Goal: Task Accomplishment & Management: Manage account settings

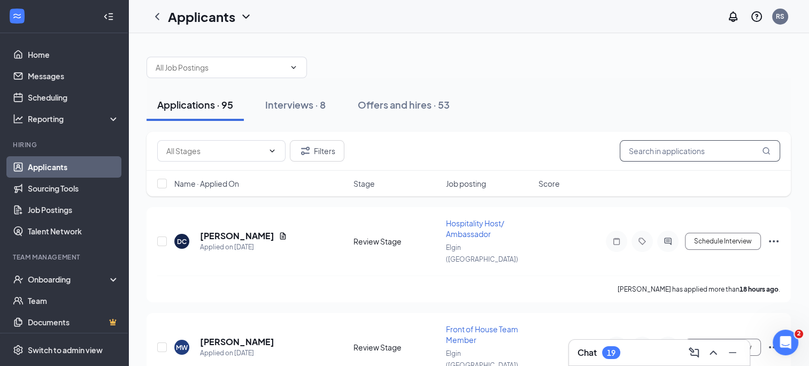
click at [707, 150] on input "text" at bounding box center [700, 150] width 160 height 21
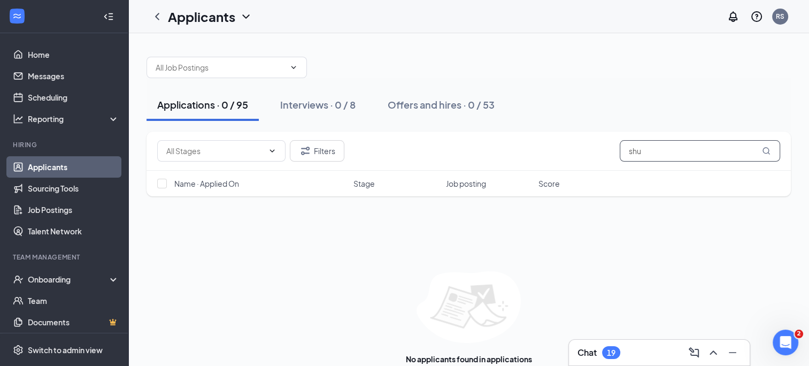
type input "shu"
click at [207, 101] on div "Applications · 0 / 95" at bounding box center [202, 104] width 91 height 13
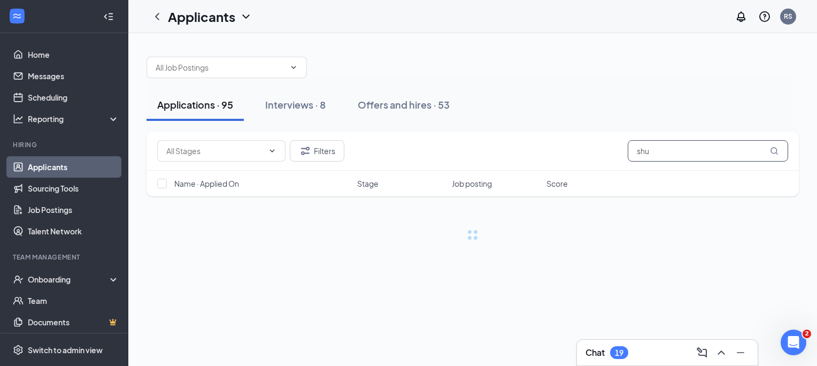
click at [660, 150] on input "shu" at bounding box center [708, 150] width 160 height 21
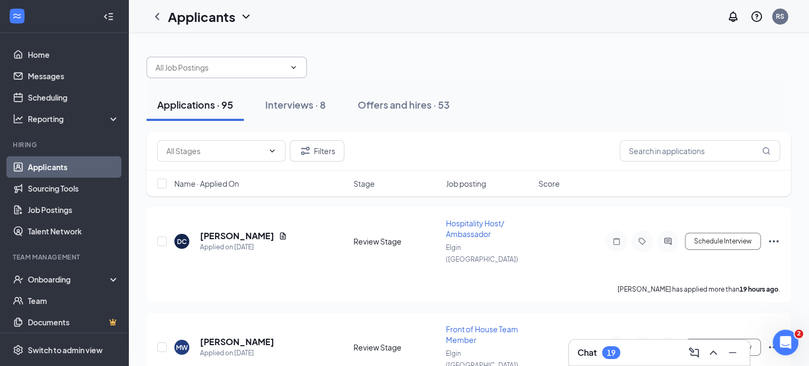
click at [260, 66] on input "text" at bounding box center [220, 68] width 129 height 12
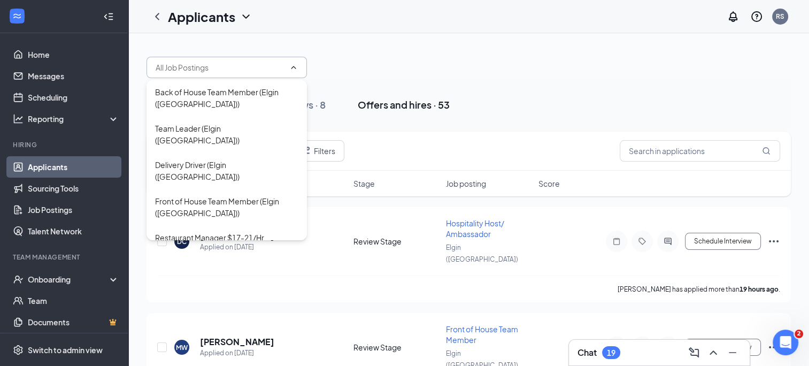
click at [354, 117] on button "Offers and hires · 53" at bounding box center [403, 105] width 113 height 32
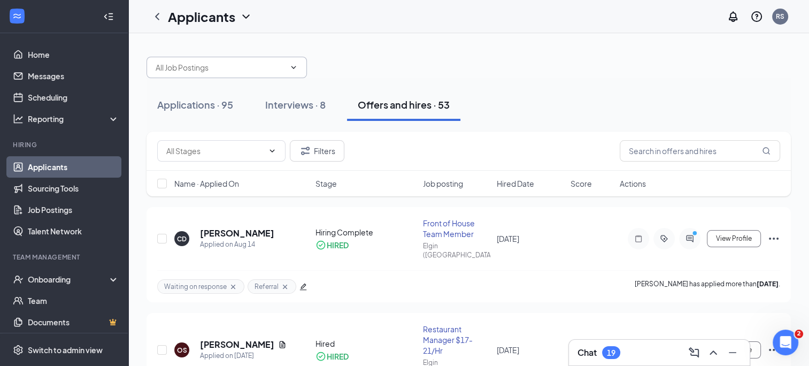
click at [244, 62] on input "text" at bounding box center [220, 68] width 129 height 12
click at [376, 53] on div at bounding box center [469, 62] width 645 height 32
click at [227, 107] on div "Applications · 95" at bounding box center [195, 104] width 76 height 13
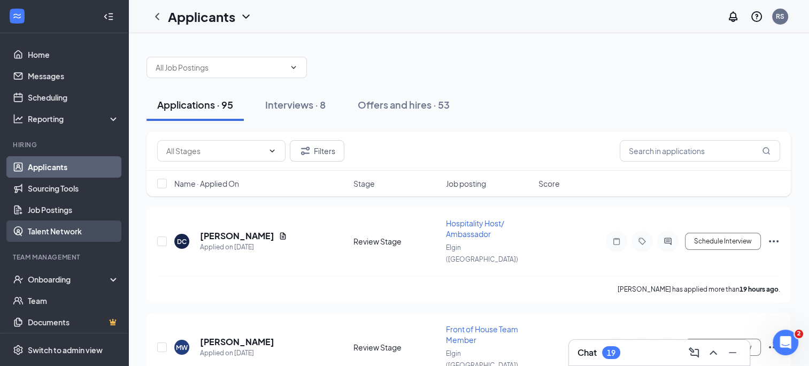
scroll to position [26, 0]
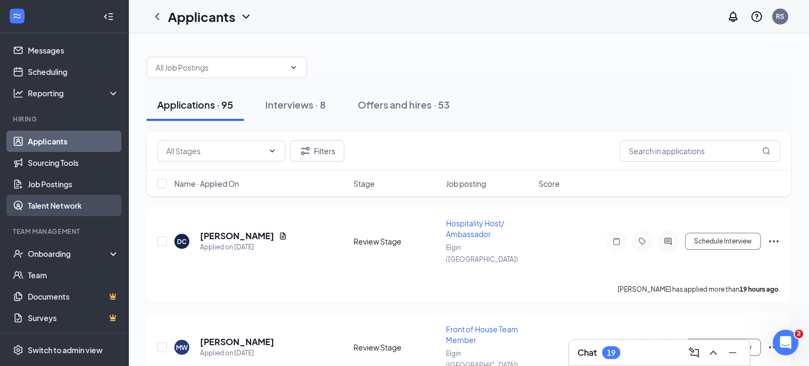
click at [74, 207] on link "Talent Network" at bounding box center [73, 205] width 91 height 21
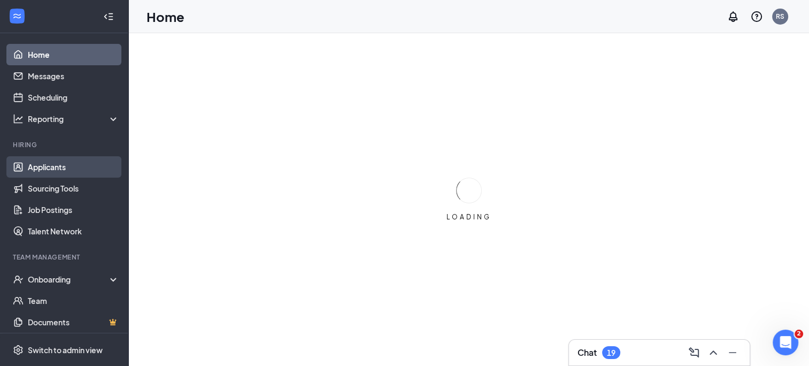
click at [60, 171] on link "Applicants" at bounding box center [73, 166] width 91 height 21
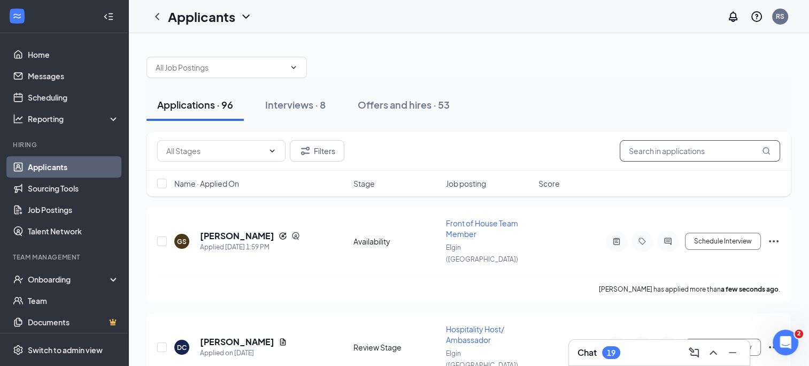
click at [680, 150] on input "text" at bounding box center [700, 150] width 160 height 21
click at [201, 230] on h5 "[PERSON_NAME]" at bounding box center [237, 236] width 74 height 12
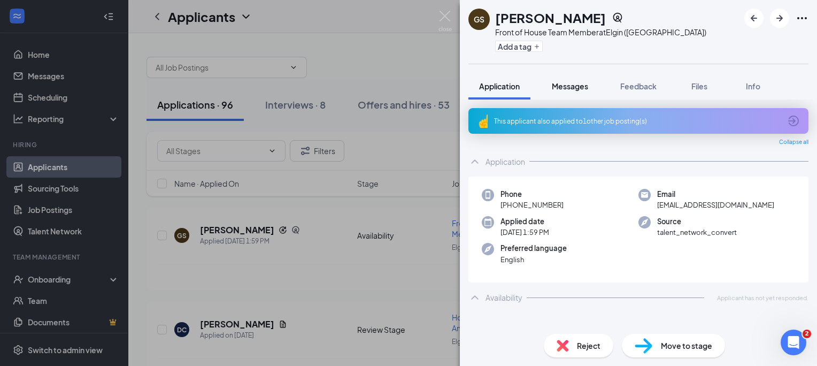
click at [582, 86] on span "Messages" at bounding box center [570, 86] width 36 height 10
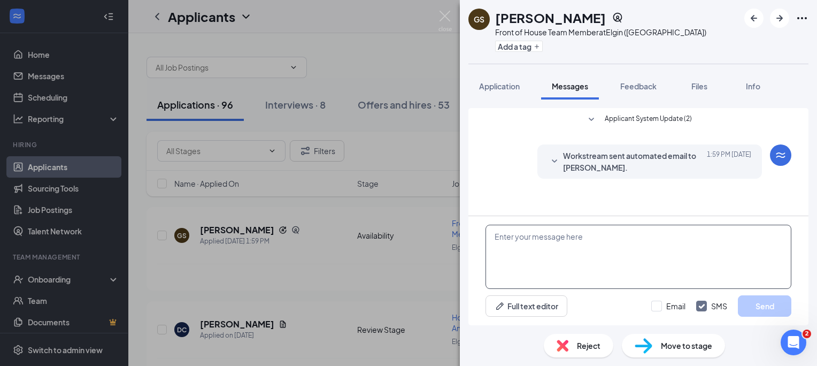
click at [608, 227] on textarea at bounding box center [639, 257] width 306 height 64
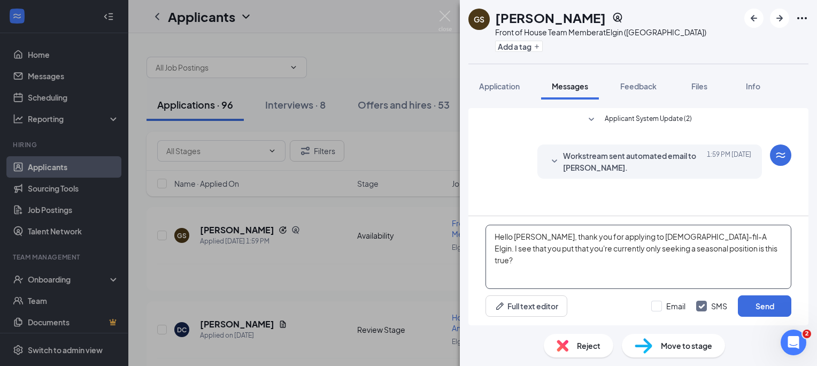
click at [634, 248] on textarea "Hello [PERSON_NAME], thank you for applying to [DEMOGRAPHIC_DATA]-fil-A Elgin. …" at bounding box center [639, 257] width 306 height 64
type textarea "Hello [PERSON_NAME], thank you for applying to [DEMOGRAPHIC_DATA]-fil-A Elgin. …"
click at [781, 303] on button "Send" at bounding box center [764, 305] width 53 height 21
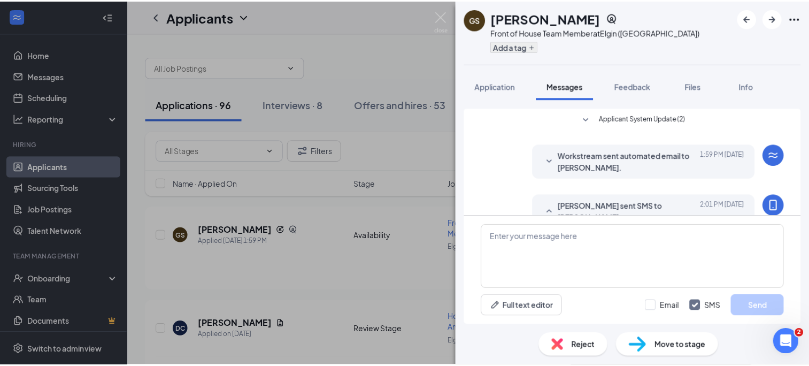
scroll to position [65, 0]
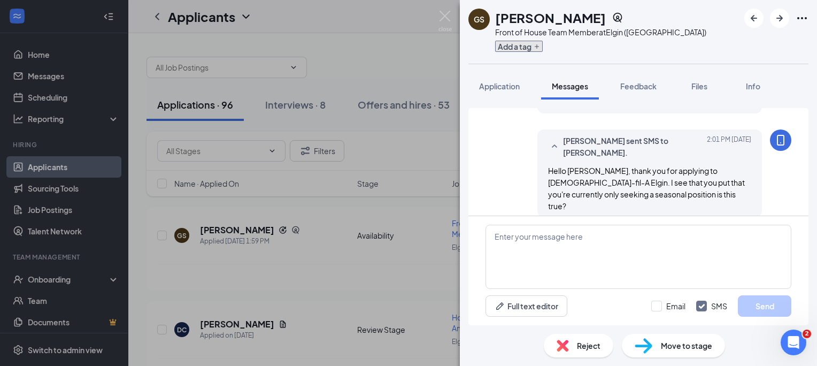
click at [539, 49] on icon "Plus" at bounding box center [537, 46] width 6 height 6
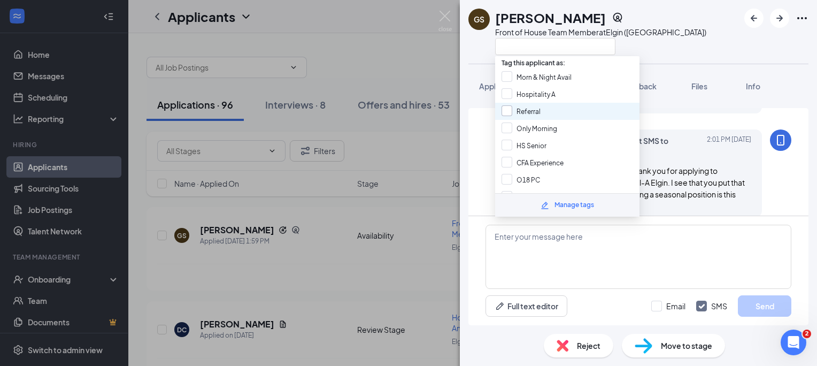
click at [530, 109] on input "Referral" at bounding box center [521, 111] width 39 height 12
checkbox input "true"
click at [545, 191] on input "Waiting on response" at bounding box center [541, 197] width 78 height 12
checkbox input "true"
click at [660, 37] on div "GS [PERSON_NAME] Front of House Team Member at [GEOGRAPHIC_DATA] ([GEOGRAPHIC_D…" at bounding box center [638, 32] width 357 height 64
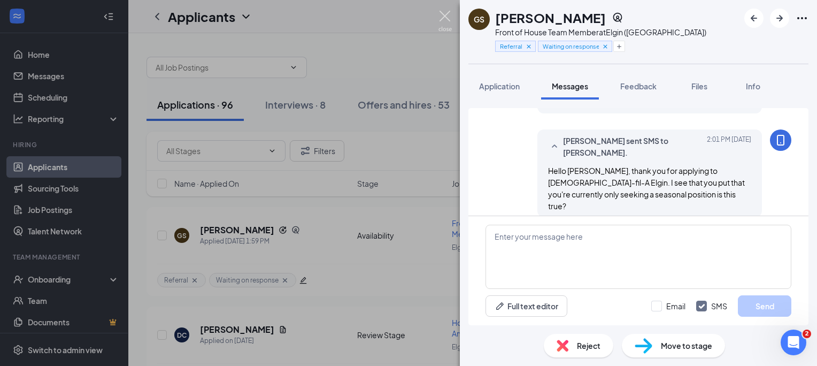
click at [443, 19] on img at bounding box center [445, 21] width 13 height 21
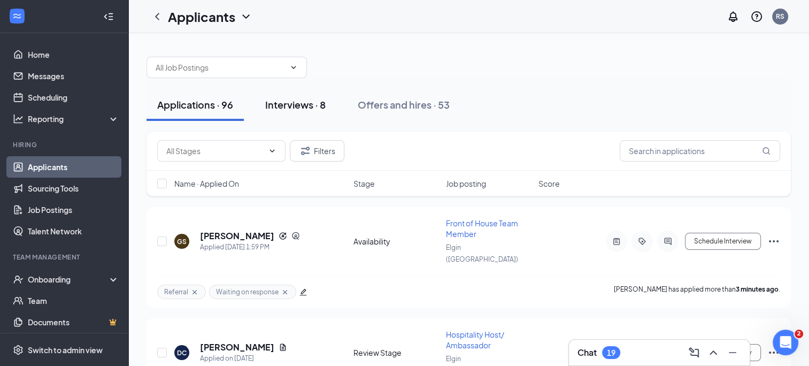
click at [282, 112] on button "Interviews · 8" at bounding box center [296, 105] width 82 height 32
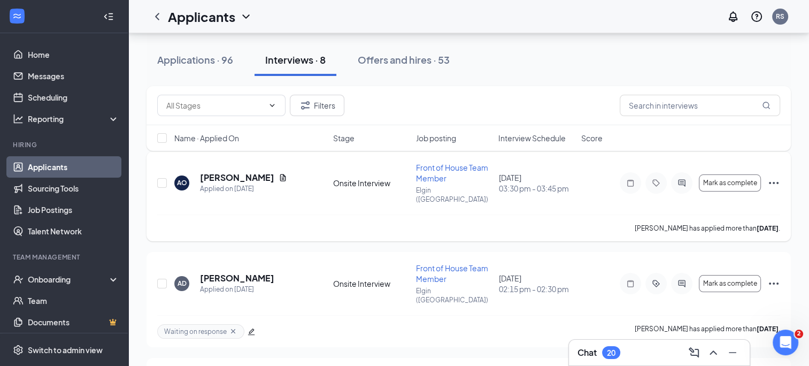
scroll to position [66, 0]
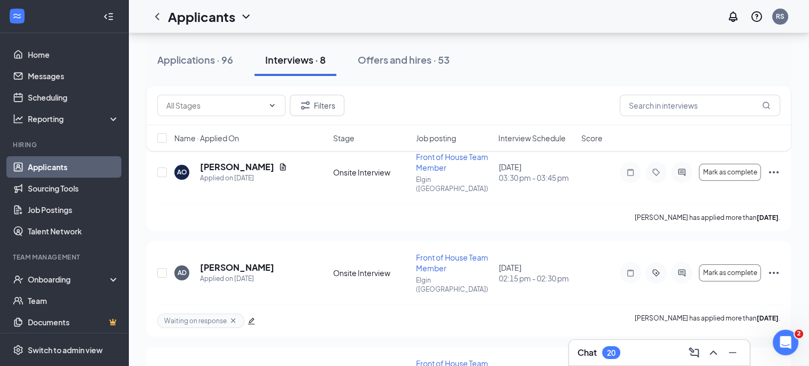
click at [667, 354] on div "Chat 20" at bounding box center [660, 352] width 164 height 17
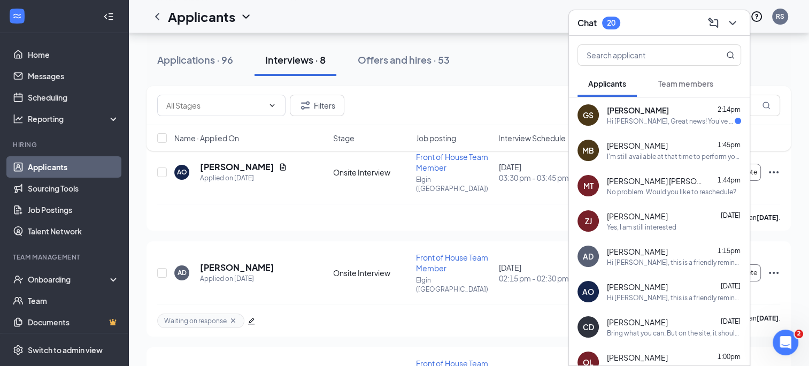
click at [630, 126] on div "GS [PERSON_NAME] 2:14pm Hi [PERSON_NAME], Great news! You've moved on to the ne…" at bounding box center [659, 114] width 181 height 35
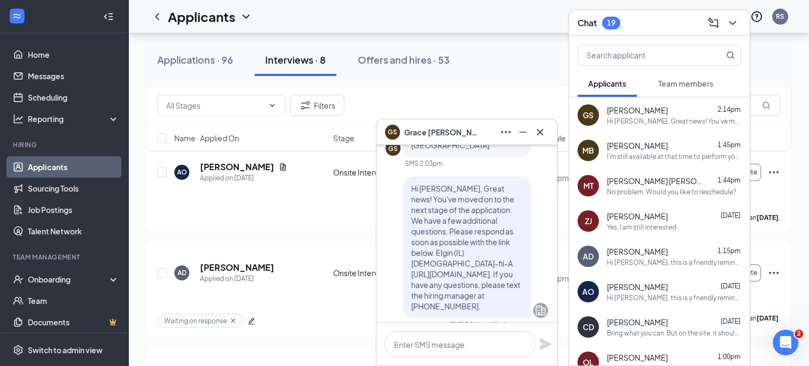
scroll to position [0, 0]
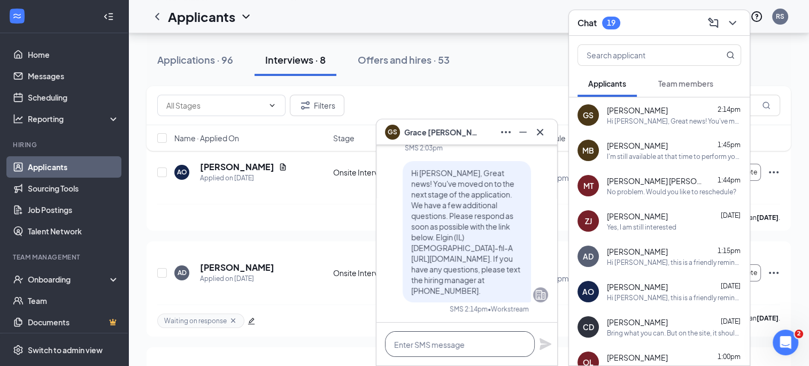
click at [458, 348] on textarea at bounding box center [460, 344] width 150 height 26
type textarea "S"
type textarea "What months out of the year would you be able to work?"
click at [541, 338] on icon "Plane" at bounding box center [546, 339] width 12 height 12
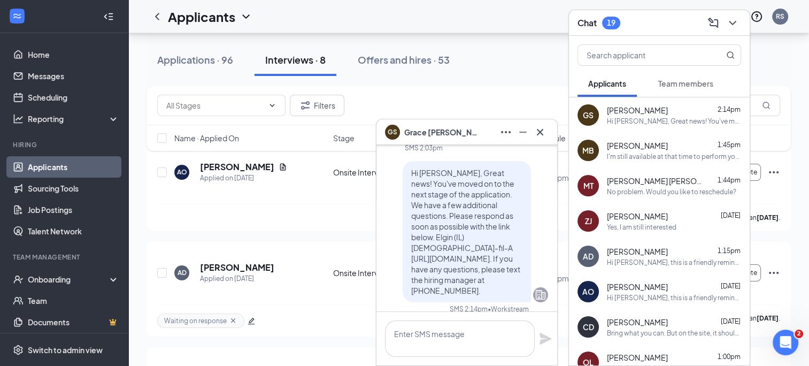
scroll to position [0, 0]
click at [637, 272] on div "AD [PERSON_NAME] 1:15pm Hi [PERSON_NAME], this is a friendly reminder. Your int…" at bounding box center [659, 256] width 181 height 35
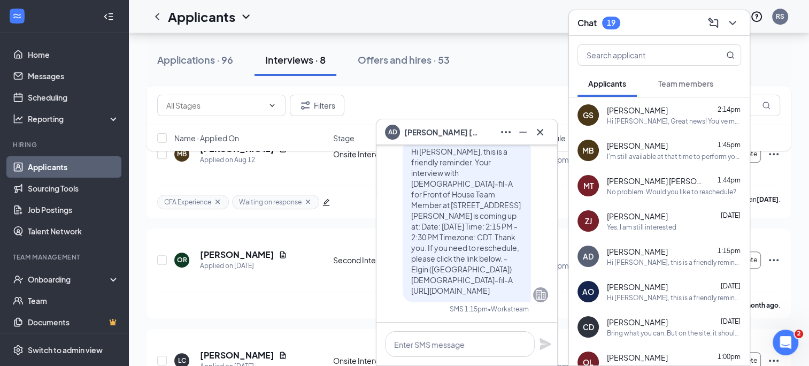
scroll to position [594, 0]
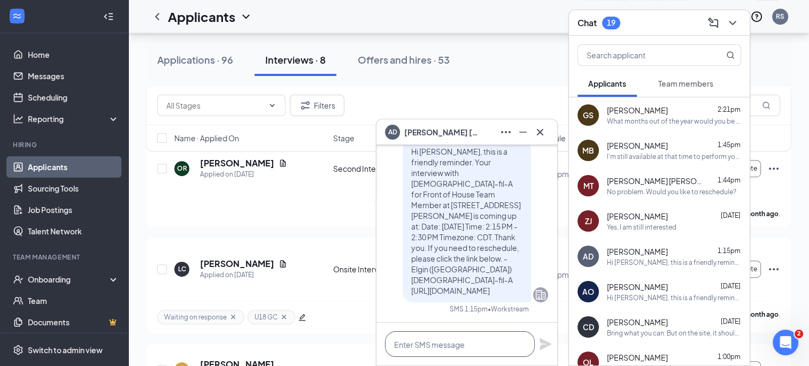
click at [469, 343] on textarea at bounding box center [460, 344] width 150 height 26
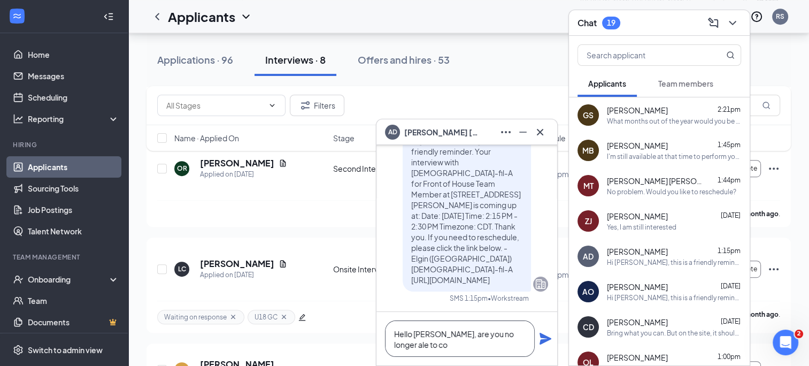
scroll to position [-10, 0]
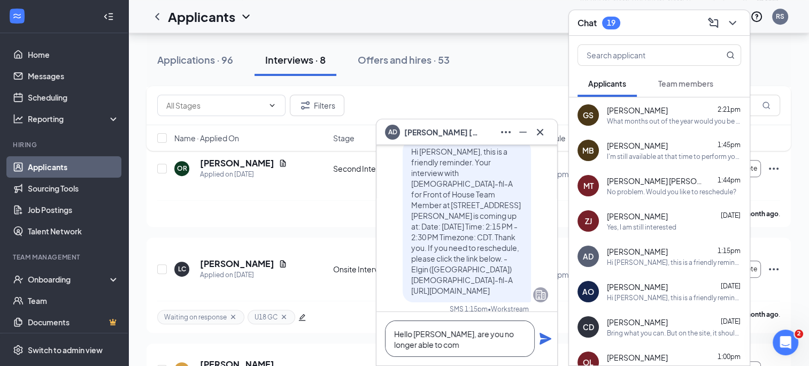
click at [452, 340] on textarea "Hello [PERSON_NAME], are you no longer able to com" at bounding box center [460, 338] width 150 height 36
type textarea "Hello [PERSON_NAME], are you no longer able to come in [DATE] for your intervie…"
click at [544, 340] on icon "Plane" at bounding box center [546, 339] width 12 height 12
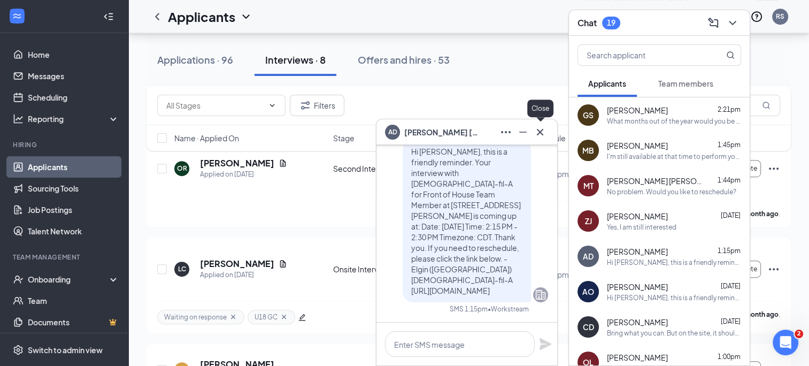
click at [539, 127] on icon "Cross" at bounding box center [540, 132] width 13 height 13
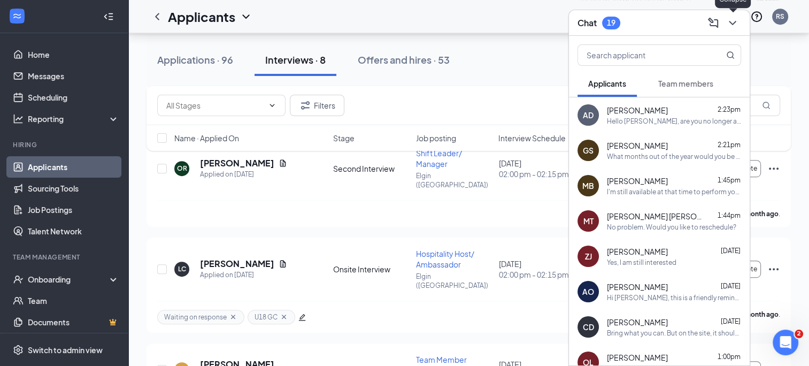
click at [734, 29] on button at bounding box center [732, 22] width 17 height 17
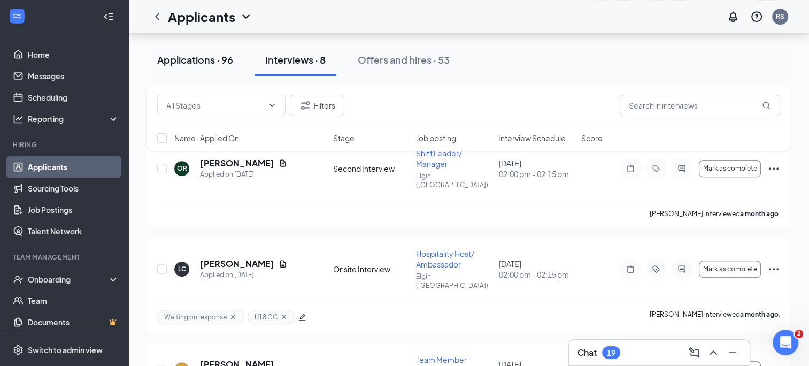
click at [179, 67] on button "Applications · 96" at bounding box center [195, 60] width 97 height 32
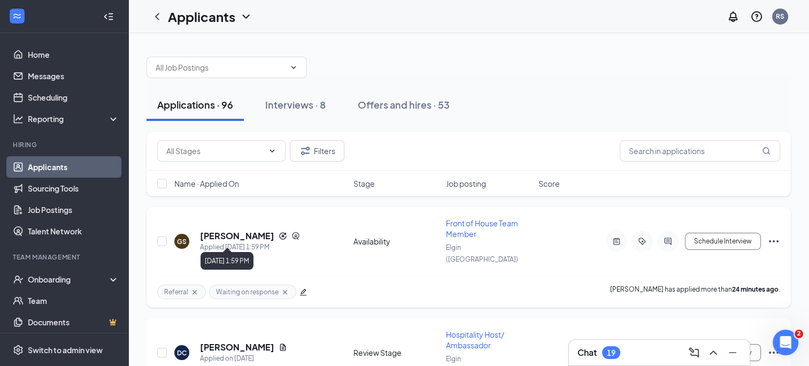
click at [206, 242] on div "Applied [DATE] 1:59 PM" at bounding box center [250, 247] width 100 height 11
click at [210, 230] on h5 "[PERSON_NAME]" at bounding box center [237, 236] width 74 height 12
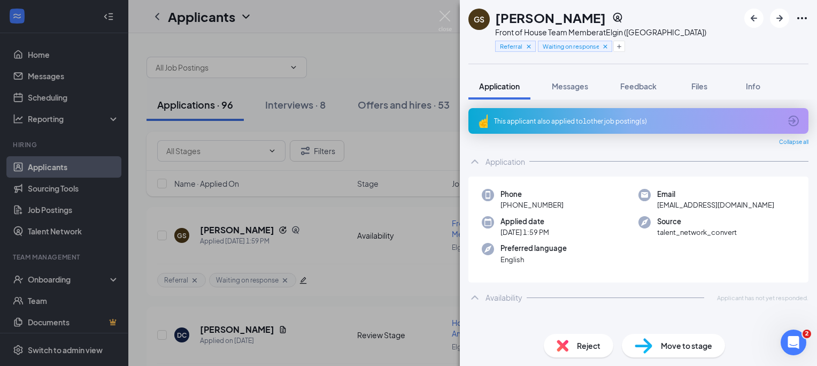
click at [723, 47] on div "GS [PERSON_NAME] Front of House Team Member at [GEOGRAPHIC_DATA] ([GEOGRAPHIC_D…" at bounding box center [638, 32] width 357 height 64
click at [573, 84] on span "Messages" at bounding box center [570, 86] width 36 height 10
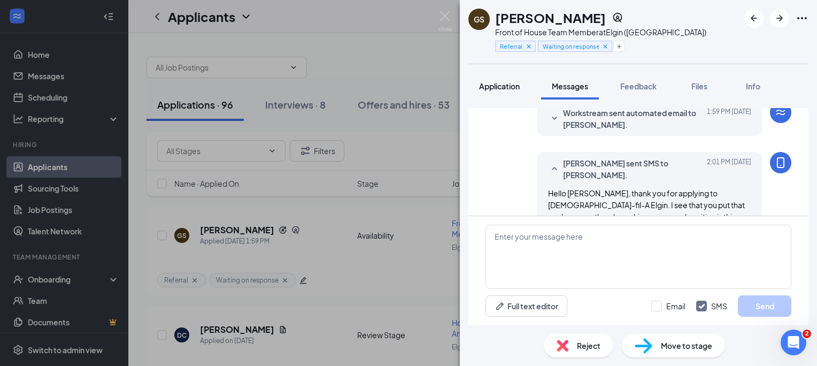
scroll to position [144, 0]
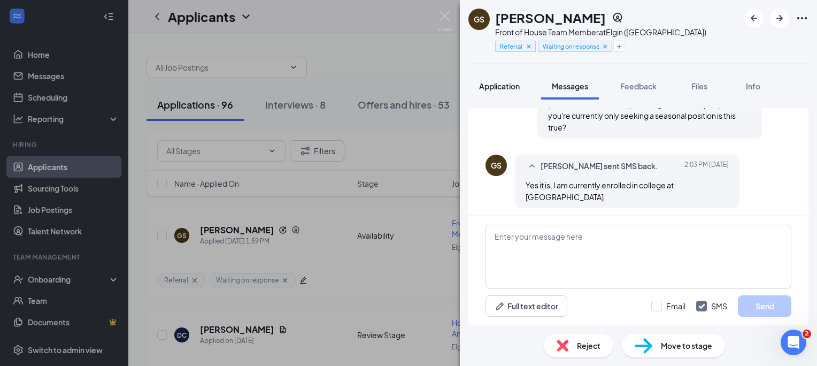
click at [504, 95] on button "Application" at bounding box center [500, 86] width 62 height 27
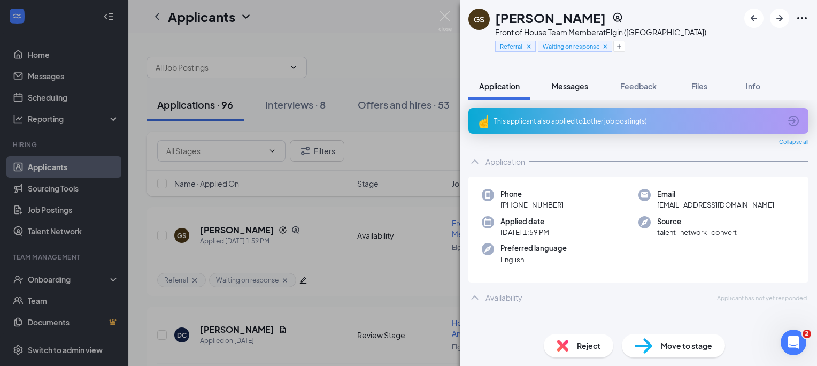
click at [546, 91] on button "Messages" at bounding box center [570, 86] width 58 height 27
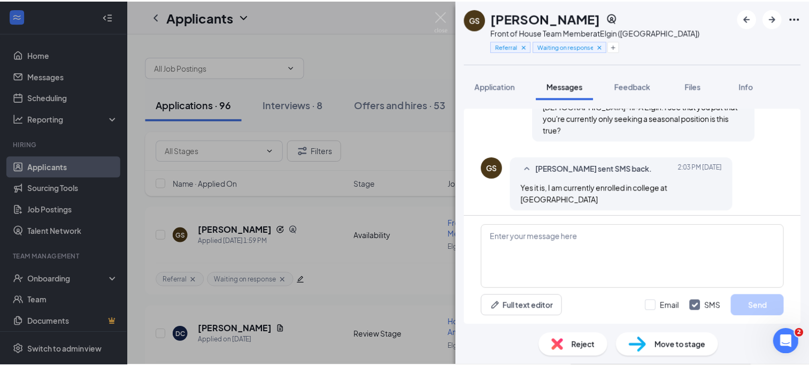
scroll to position [254, 0]
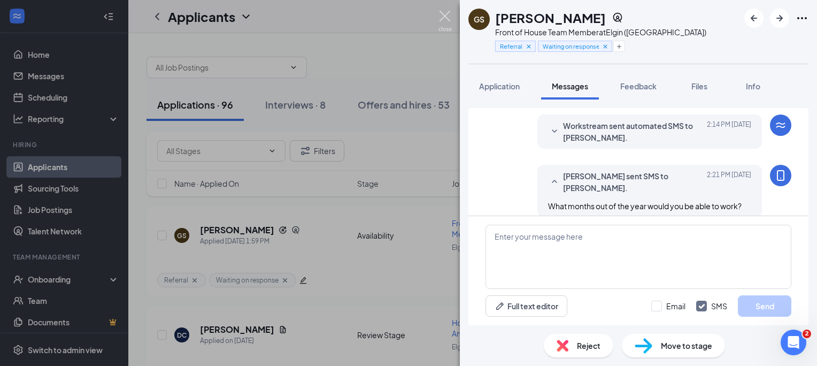
click at [443, 28] on img at bounding box center [445, 21] width 13 height 21
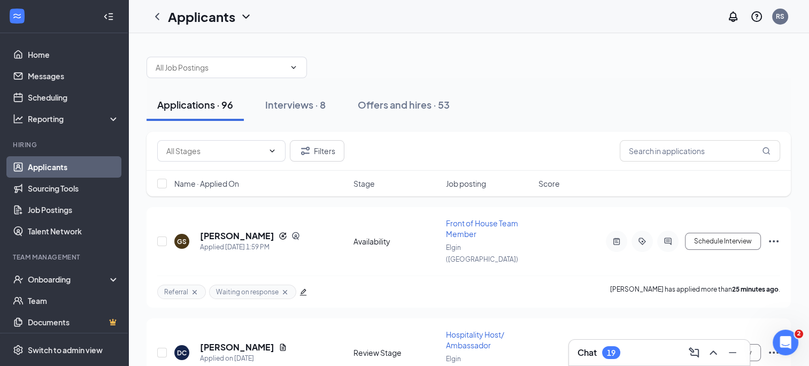
click at [648, 357] on div "Chat 19" at bounding box center [660, 352] width 164 height 17
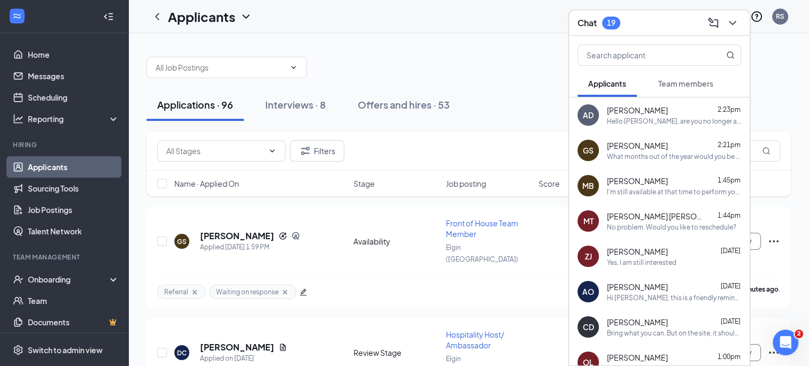
click at [661, 194] on div "I'm still available at that time to perform your interview" at bounding box center [674, 191] width 134 height 9
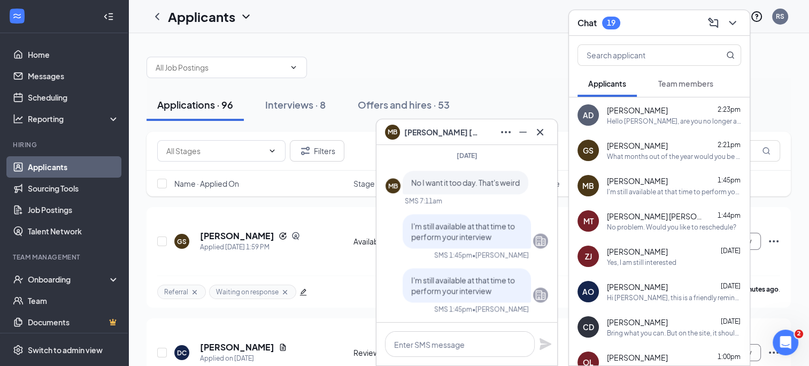
click at [651, 256] on div "[PERSON_NAME] [DATE]" at bounding box center [674, 251] width 134 height 11
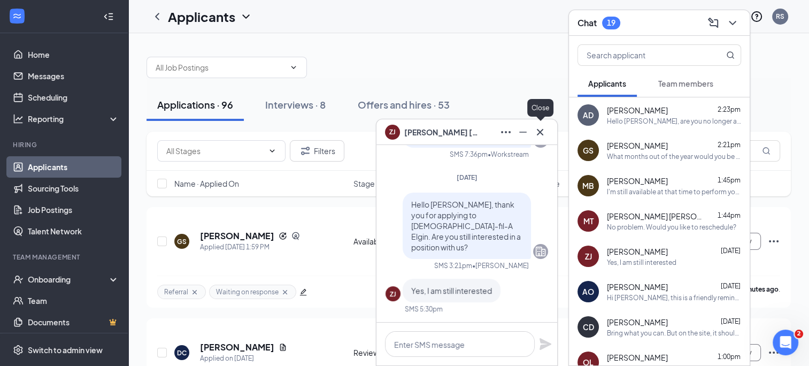
click at [535, 128] on icon "Cross" at bounding box center [540, 132] width 13 height 13
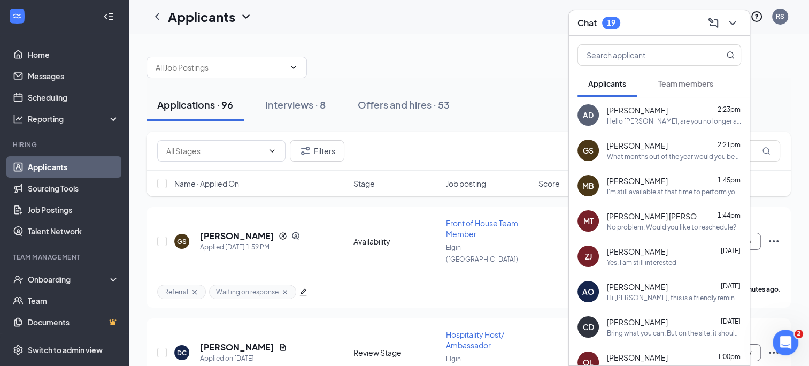
click at [615, 282] on span "[PERSON_NAME]" at bounding box center [637, 286] width 61 height 11
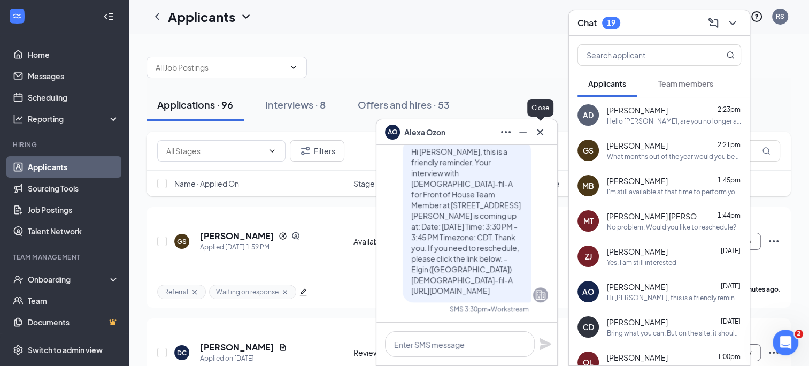
click at [538, 140] on button at bounding box center [540, 132] width 17 height 17
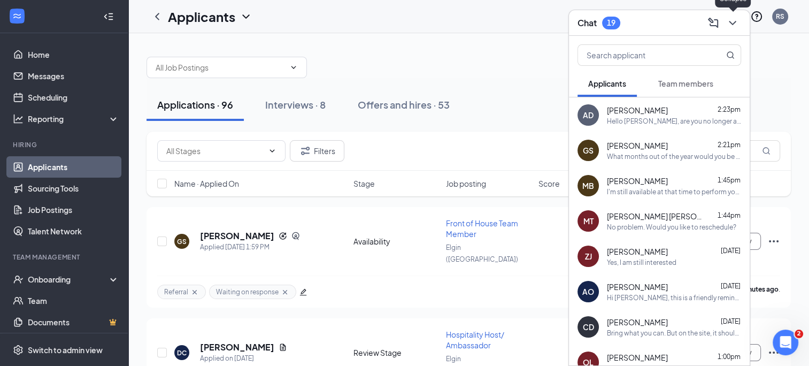
click at [733, 27] on icon "ChevronDown" at bounding box center [732, 23] width 13 height 13
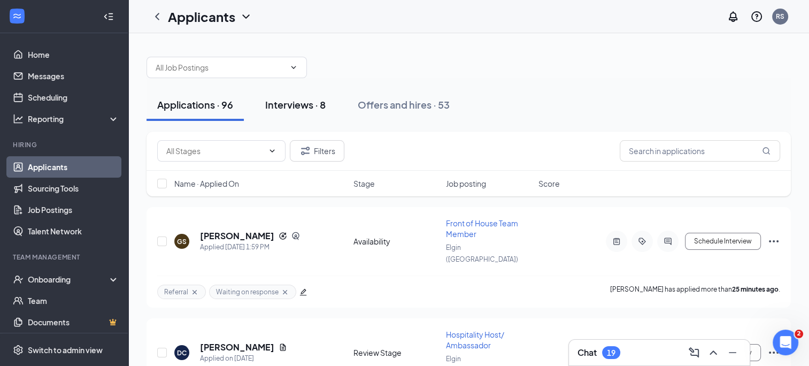
click at [281, 100] on div "Interviews · 8" at bounding box center [295, 104] width 60 height 13
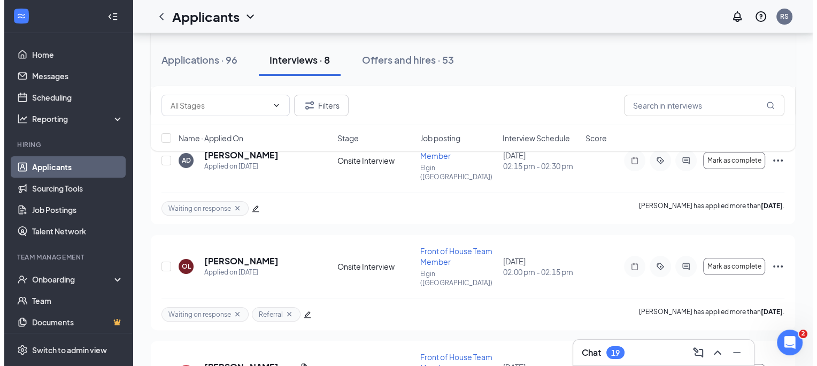
scroll to position [197, 0]
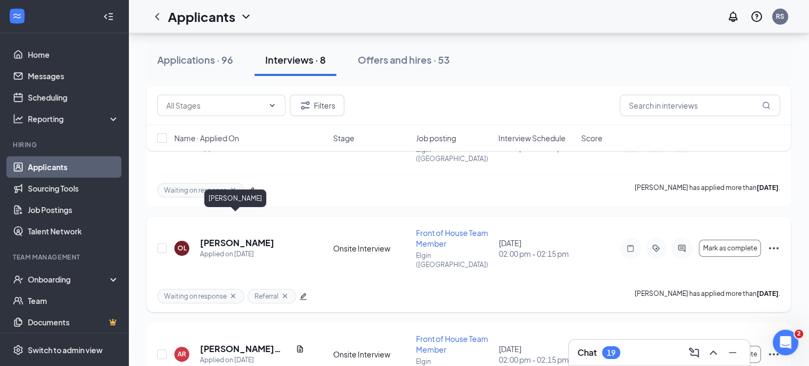
click at [213, 237] on h5 "[PERSON_NAME]" at bounding box center [237, 243] width 74 height 12
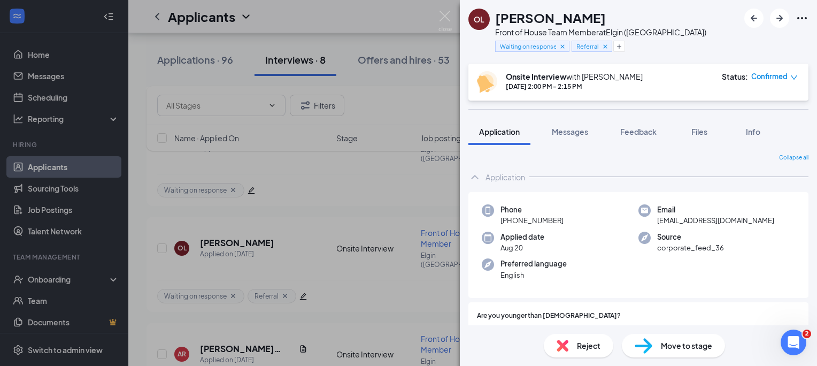
click at [651, 80] on div "Onsite Interview with [PERSON_NAME] [DATE] 2:00 PM - 2:15 PM Status : Confirmed" at bounding box center [637, 82] width 321 height 22
click at [794, 81] on icon "down" at bounding box center [794, 77] width 7 height 7
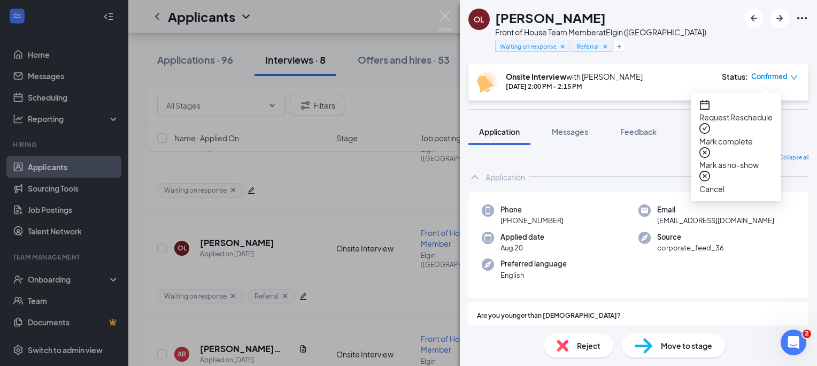
click at [764, 135] on span "Mark complete" at bounding box center [736, 141] width 73 height 12
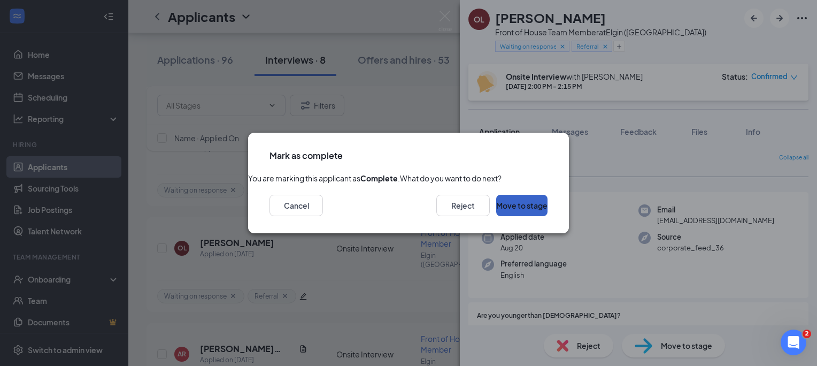
click at [509, 216] on button "Move to stage" at bounding box center [521, 205] width 51 height 21
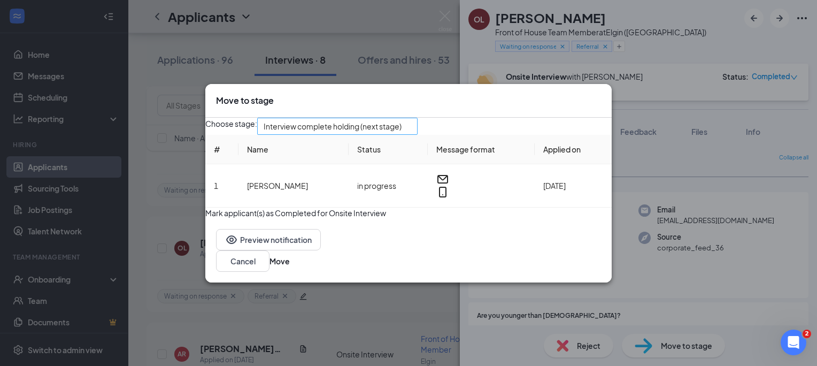
click at [371, 126] on span "Interview complete holding (next stage)" at bounding box center [333, 126] width 138 height 16
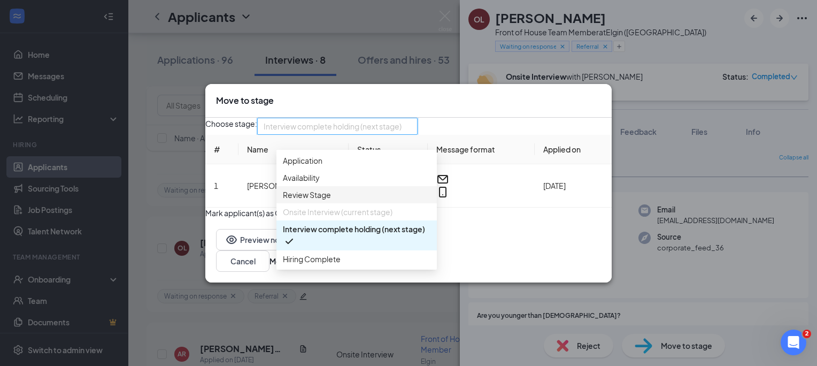
scroll to position [12, 0]
click at [534, 125] on div "Choose stage: Interview complete holding (next stage) 3257473 3257475 3257476 A…" at bounding box center [408, 126] width 407 height 17
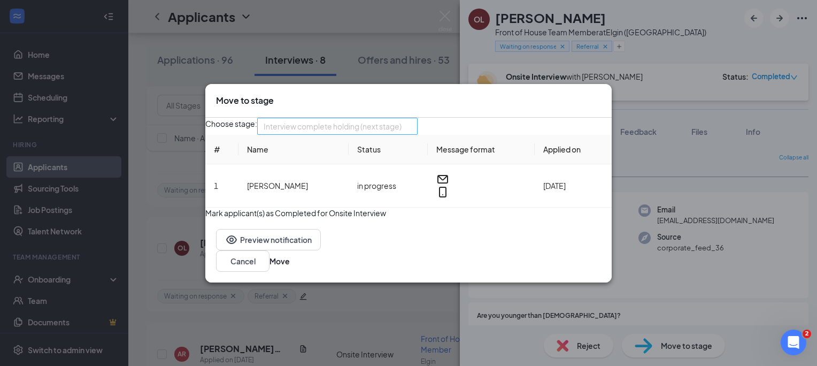
click at [363, 121] on span "Interview complete holding (next stage)" at bounding box center [333, 126] width 138 height 16
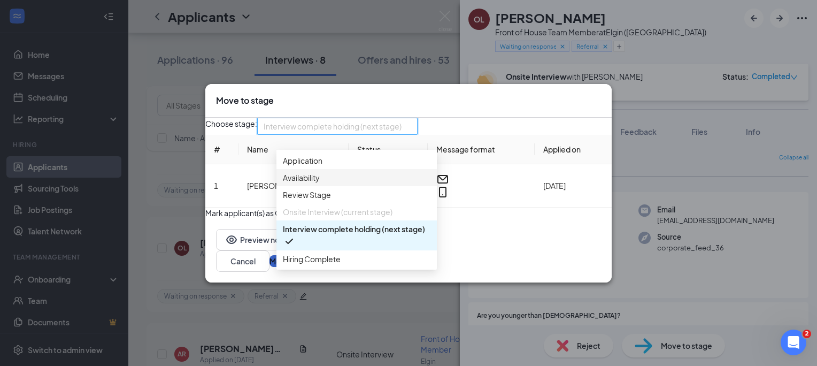
click at [290, 267] on button "Move" at bounding box center [280, 261] width 20 height 12
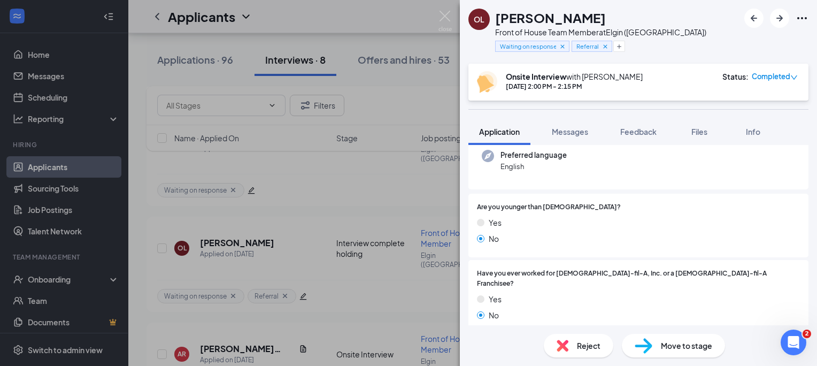
scroll to position [111, 0]
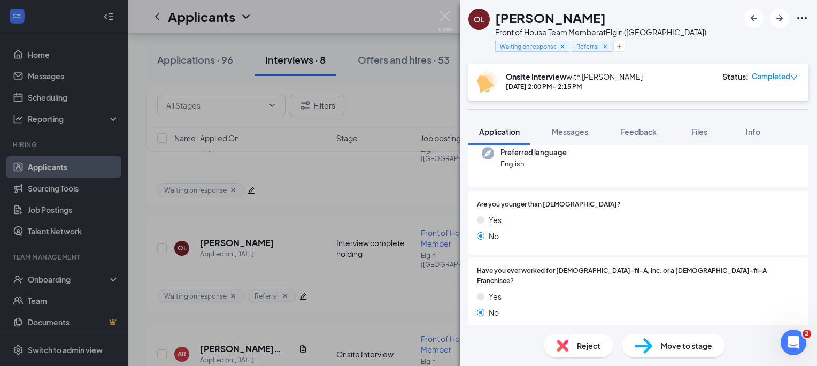
click at [655, 349] on div "Move to stage" at bounding box center [673, 346] width 103 height 24
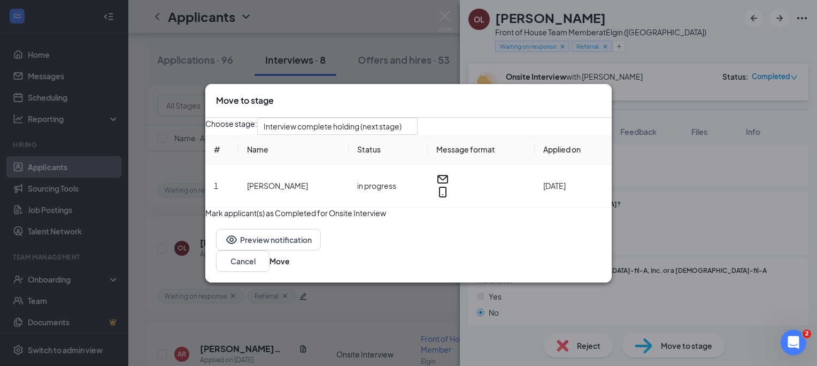
click at [371, 135] on div "Choose stage: Interview complete holding (next stage) # Name Status Message for…" at bounding box center [408, 168] width 407 height 101
click at [357, 125] on span "Interview complete holding (next stage)" at bounding box center [333, 126] width 138 height 16
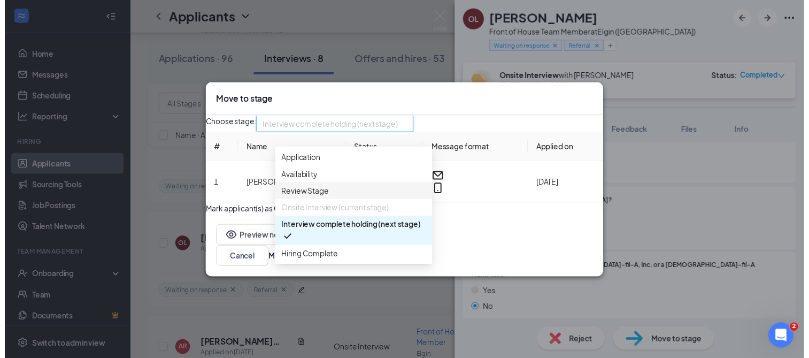
scroll to position [0, 0]
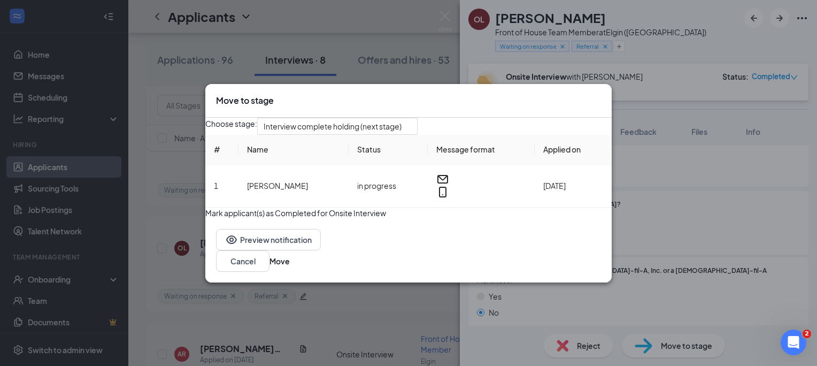
click at [601, 95] on icon "Cross" at bounding box center [601, 95] width 0 height 0
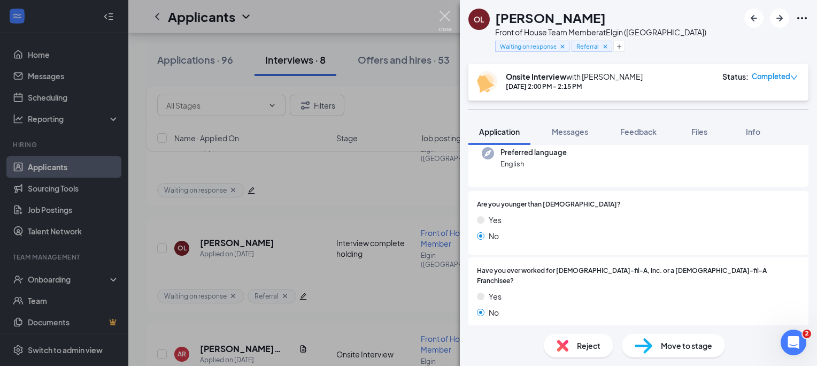
click at [438, 12] on div "OL [PERSON_NAME] Front of House Team Member at [GEOGRAPHIC_DATA] ([GEOGRAPHIC_D…" at bounding box center [408, 183] width 817 height 366
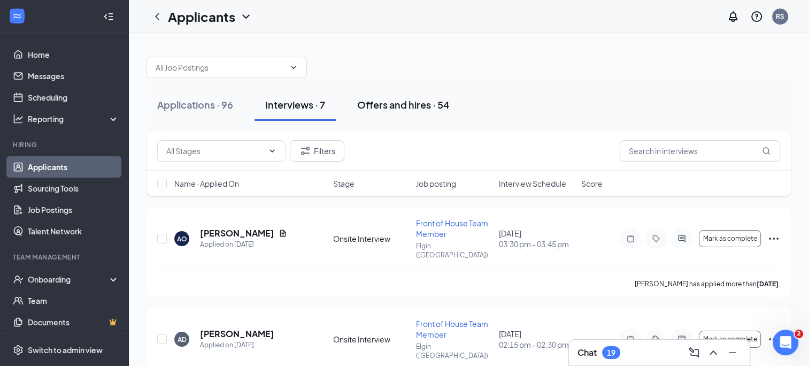
click at [398, 115] on button "Offers and hires · 54" at bounding box center [404, 105] width 114 height 32
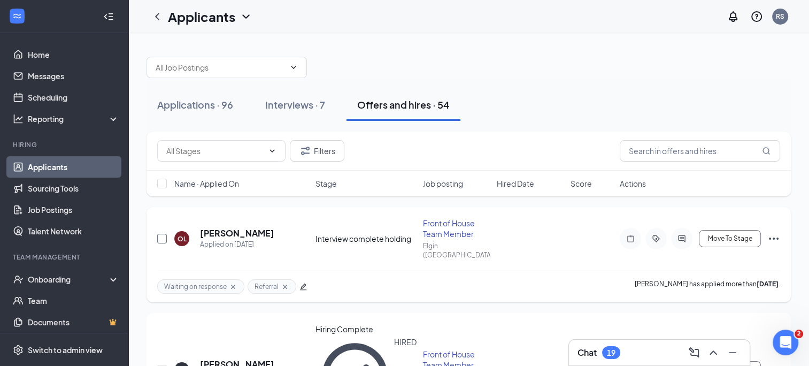
click at [158, 234] on input "checkbox" at bounding box center [162, 239] width 10 height 10
checkbox input "true"
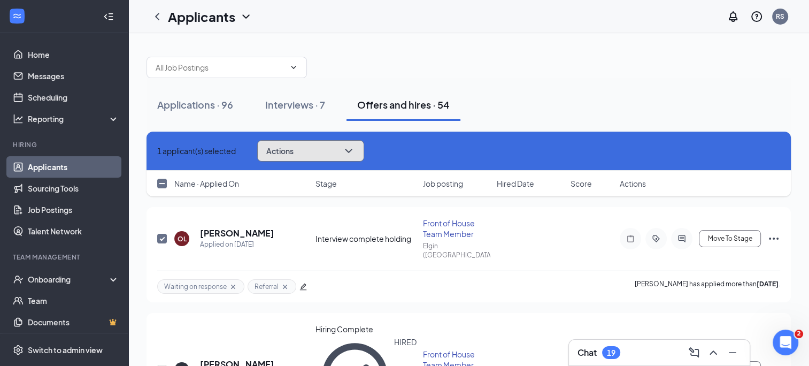
click at [321, 144] on button "Actions" at bounding box center [310, 150] width 107 height 21
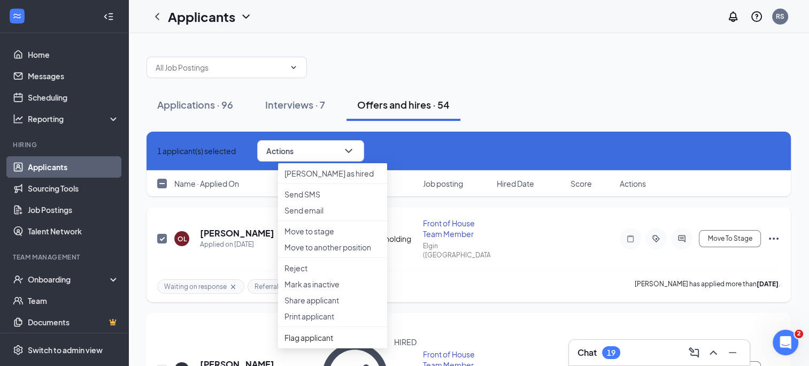
click at [778, 238] on icon "Ellipses" at bounding box center [774, 238] width 13 height 13
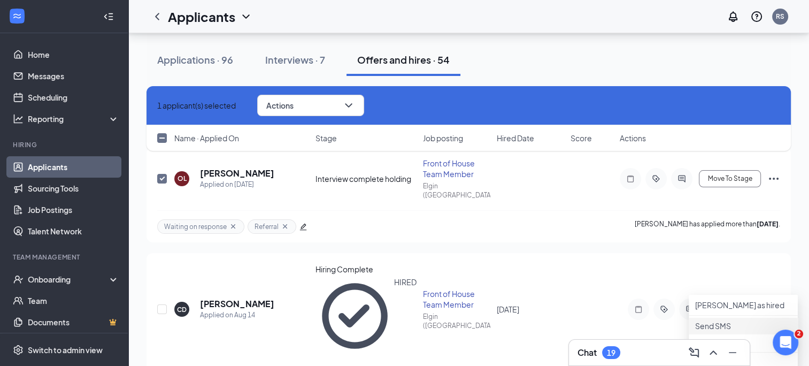
scroll to position [62, 0]
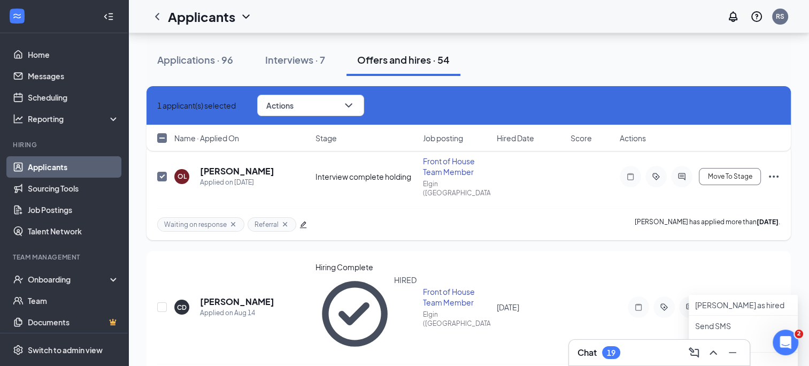
click at [776, 170] on icon "Ellipses" at bounding box center [774, 176] width 13 height 13
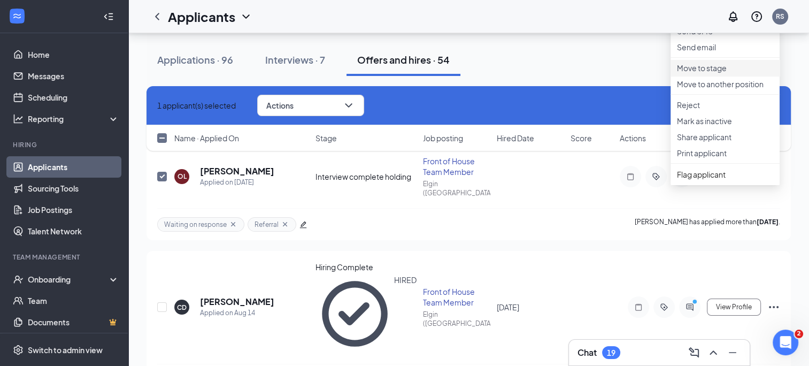
click at [739, 73] on p "Move to stage" at bounding box center [725, 68] width 96 height 11
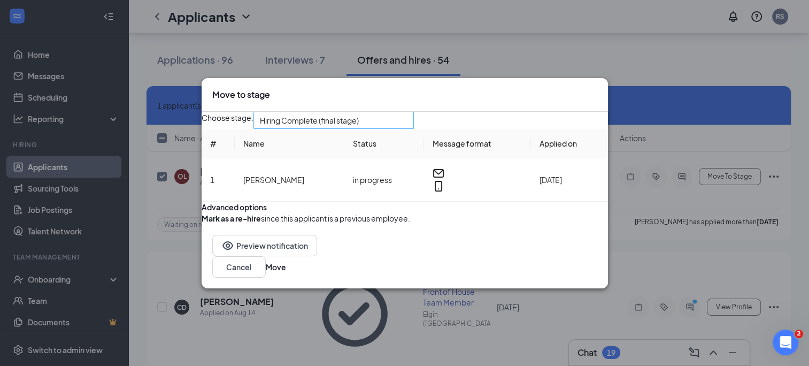
click at [398, 112] on span "Hiring Complete (final stage)" at bounding box center [329, 126] width 138 height 29
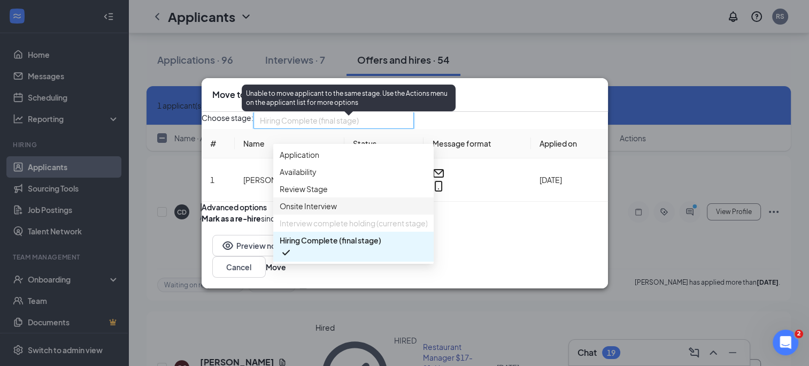
scroll to position [0, 0]
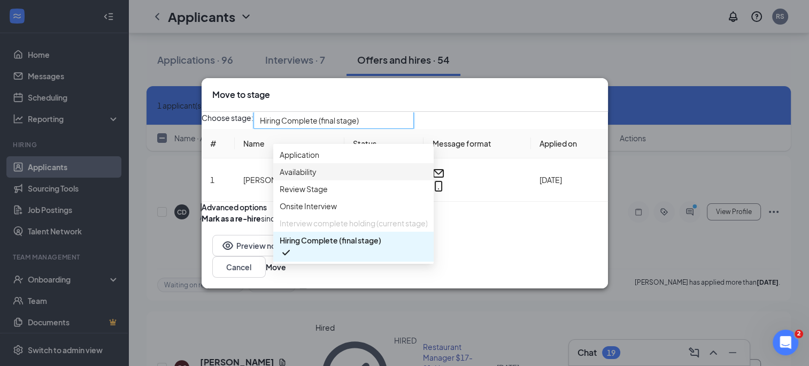
click at [598, 89] on icon "Cross" at bounding box center [598, 89] width 0 height 0
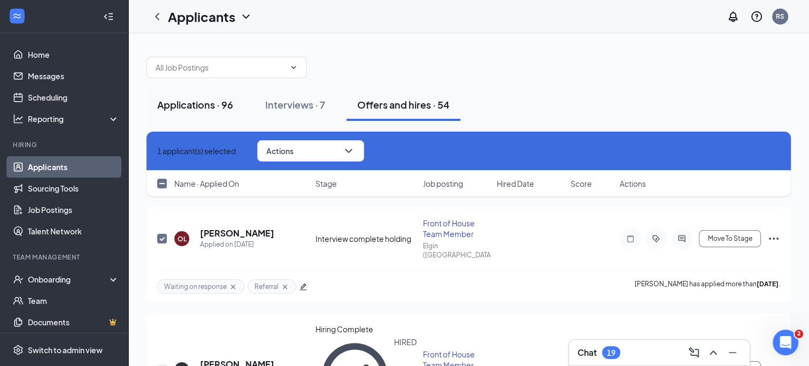
click at [203, 107] on div "Applications · 96" at bounding box center [195, 104] width 76 height 13
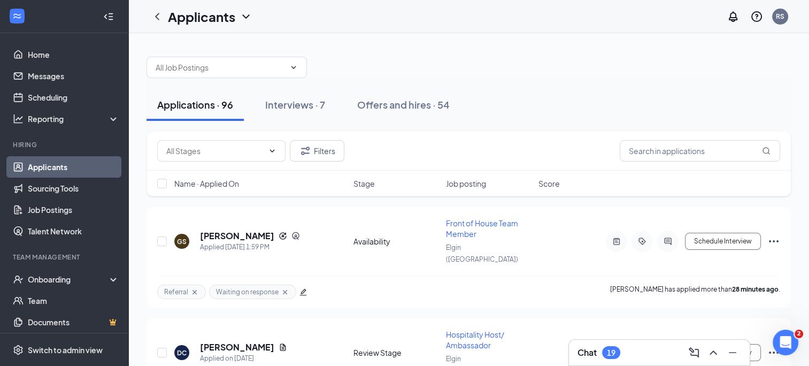
click at [606, 350] on div "19" at bounding box center [611, 352] width 18 height 13
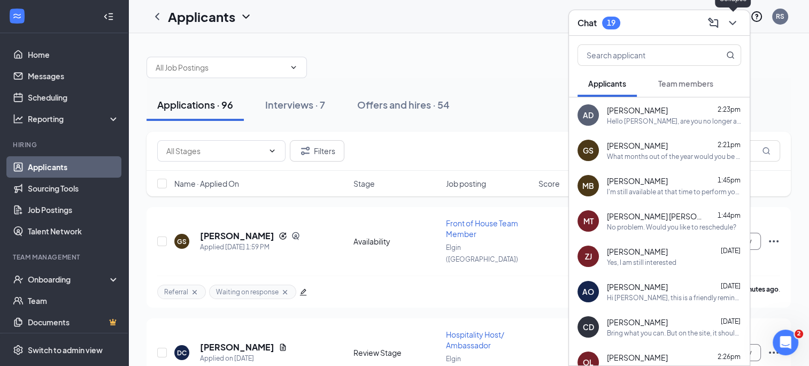
click at [731, 23] on icon "ChevronDown" at bounding box center [732, 23] width 7 height 4
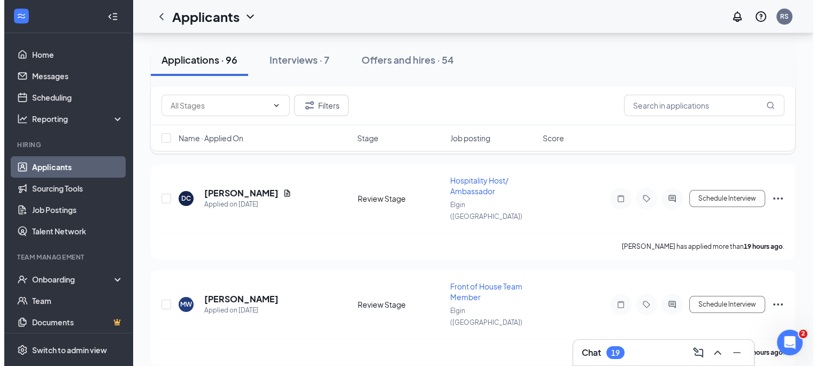
scroll to position [160, 0]
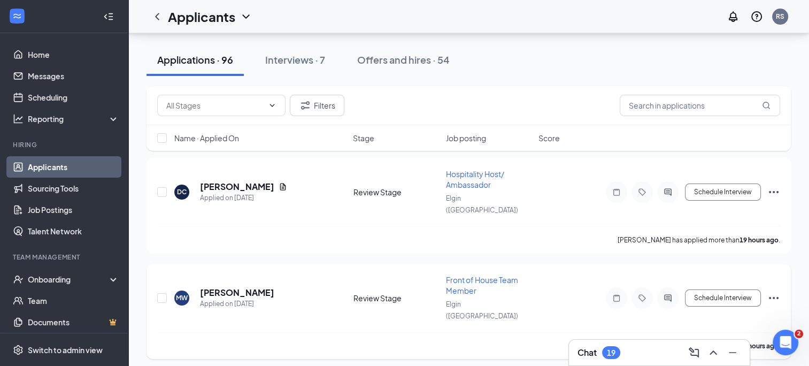
click at [231, 287] on h5 "[PERSON_NAME]" at bounding box center [237, 293] width 74 height 12
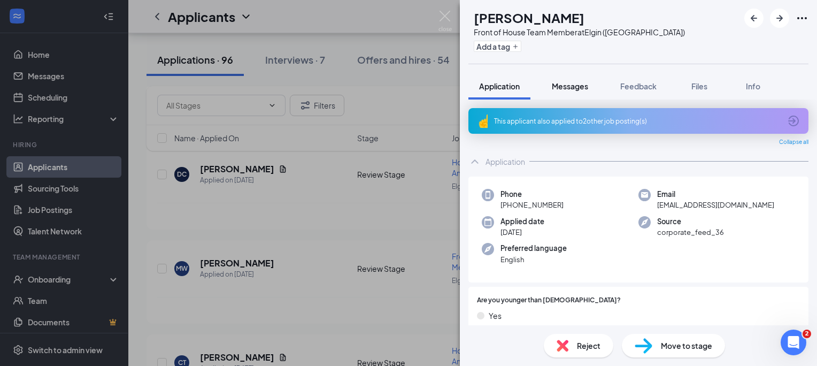
click at [560, 92] on button "Messages" at bounding box center [570, 86] width 58 height 27
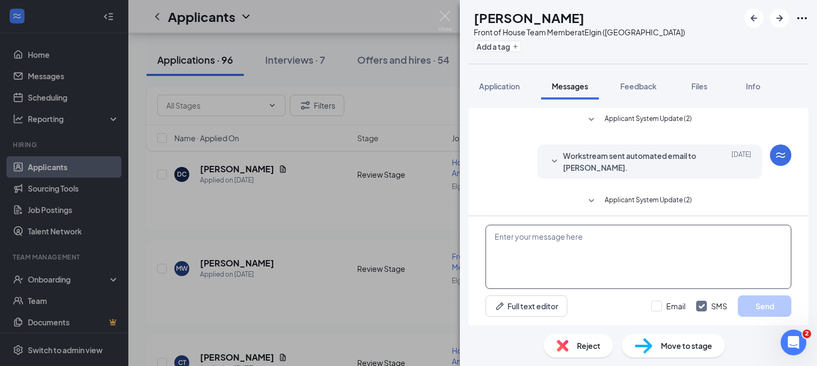
click at [524, 251] on textarea at bounding box center [639, 257] width 306 height 64
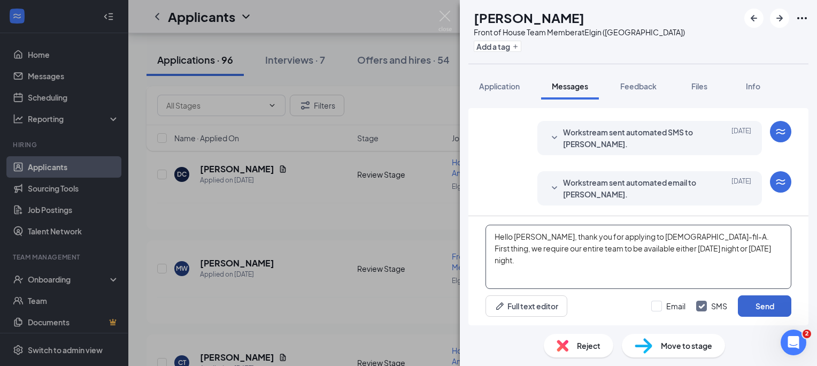
type textarea "Hello [PERSON_NAME], thank you for applying to [DEMOGRAPHIC_DATA]-fil-A. First …"
click at [747, 316] on button "Send" at bounding box center [764, 305] width 53 height 21
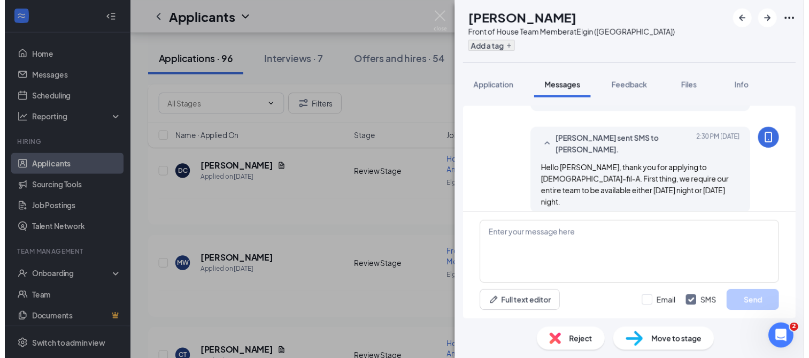
scroll to position [197, 0]
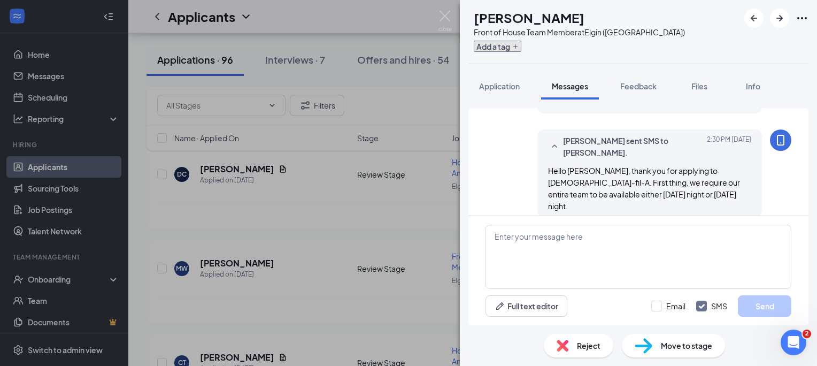
click at [522, 49] on button "Add a tag" at bounding box center [498, 46] width 48 height 11
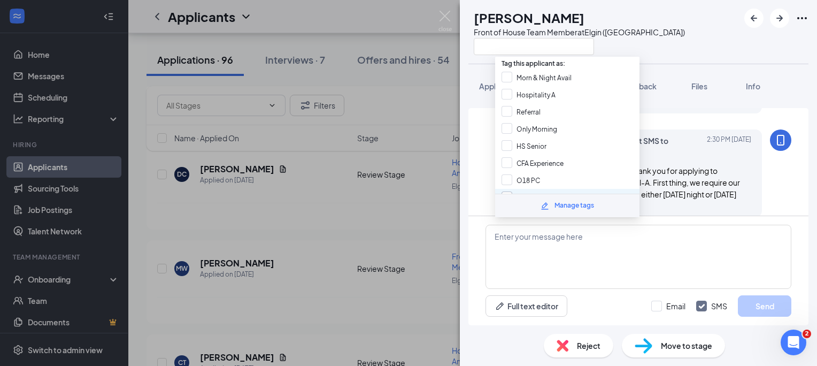
click at [578, 193] on input "Waiting on response" at bounding box center [541, 198] width 78 height 12
checkbox input "true"
click at [712, 25] on div "MW [PERSON_NAME] Front of House Team Member at [GEOGRAPHIC_DATA] ([GEOGRAPHIC_D…" at bounding box center [638, 32] width 357 height 64
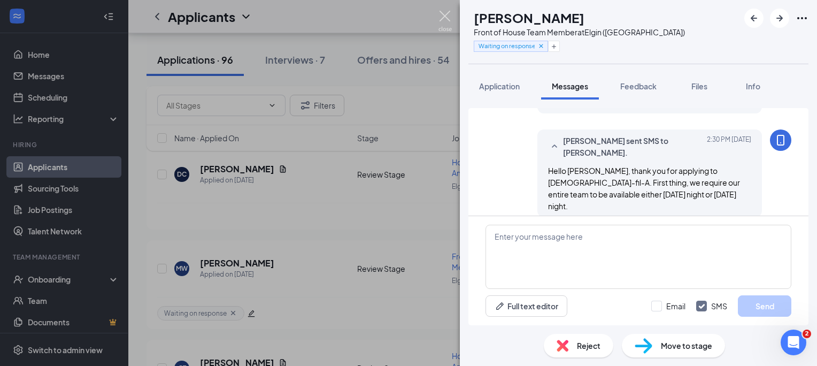
click at [442, 16] on img at bounding box center [445, 21] width 13 height 21
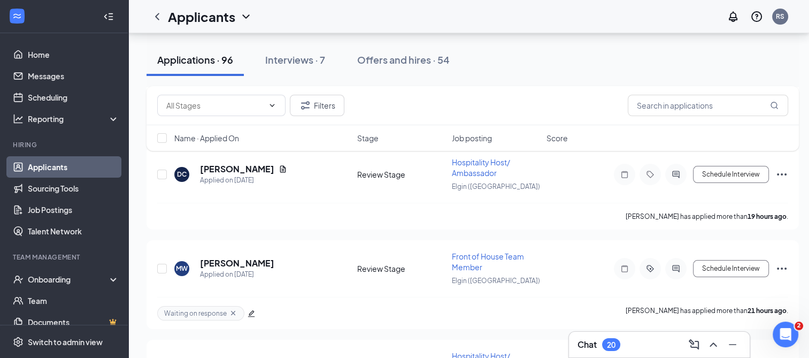
click at [617, 338] on div "20" at bounding box center [611, 344] width 18 height 13
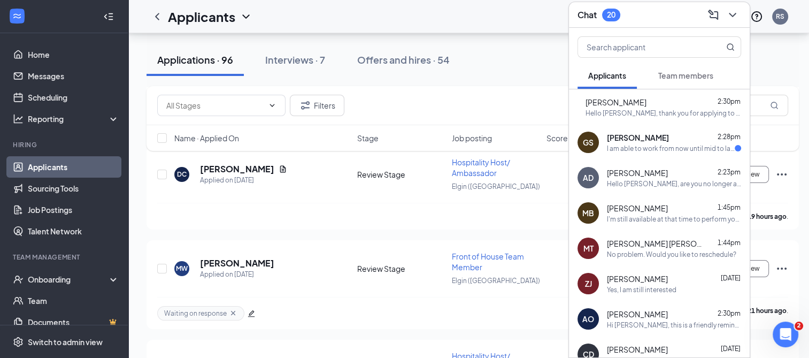
click at [657, 139] on div "[PERSON_NAME] 2:28pm" at bounding box center [674, 137] width 134 height 11
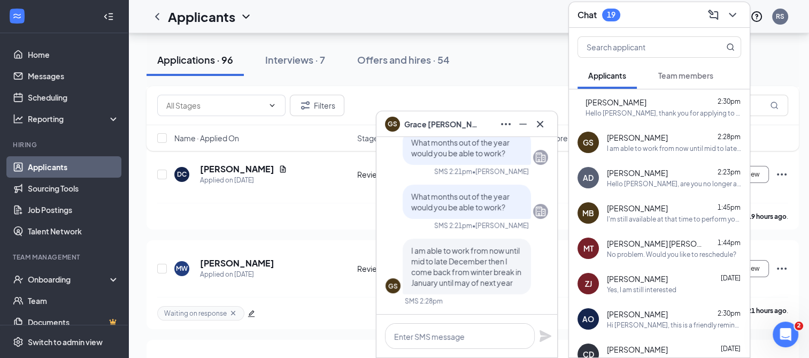
click at [657, 139] on div "[PERSON_NAME] 2:28pm" at bounding box center [674, 137] width 134 height 11
click at [449, 335] on textarea at bounding box center [460, 336] width 150 height 26
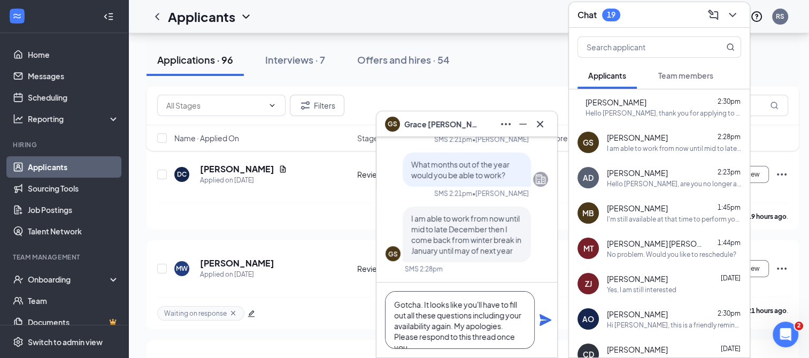
scroll to position [11, 0]
type textarea "Gotcha. It looks like you'll have to fill out all these questions including you…"
click at [544, 323] on icon "Plane" at bounding box center [546, 320] width 12 height 12
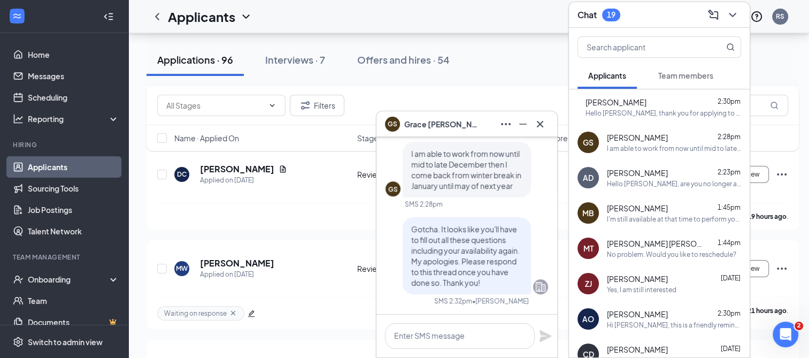
scroll to position [0, 0]
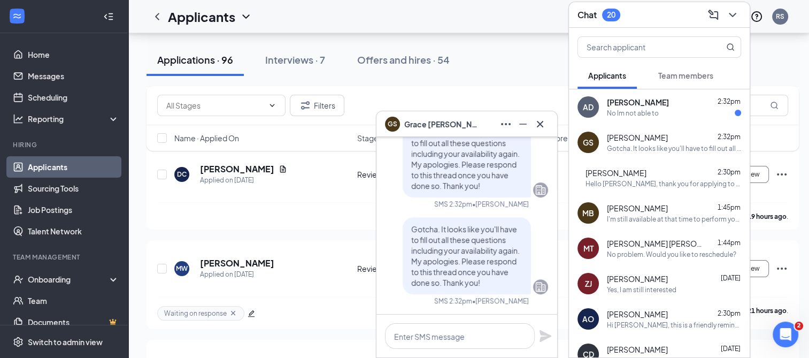
click at [654, 102] on span "[PERSON_NAME]" at bounding box center [638, 102] width 62 height 11
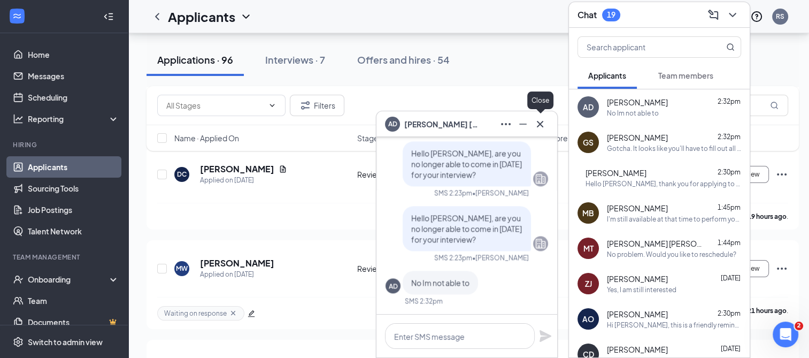
click at [545, 127] on icon "Cross" at bounding box center [540, 124] width 13 height 13
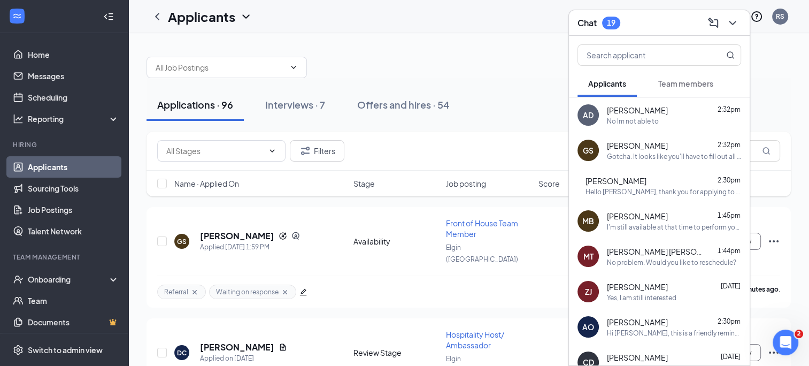
click at [732, 26] on icon "ChevronDown" at bounding box center [732, 23] width 13 height 13
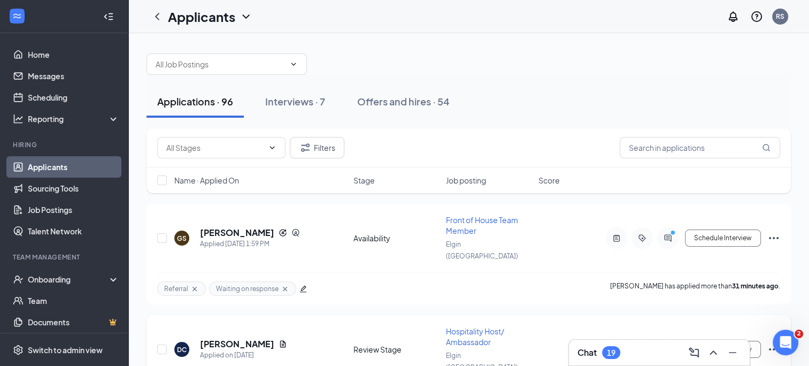
scroll to position [2, 0]
click at [615, 355] on div "19" at bounding box center [611, 352] width 9 height 9
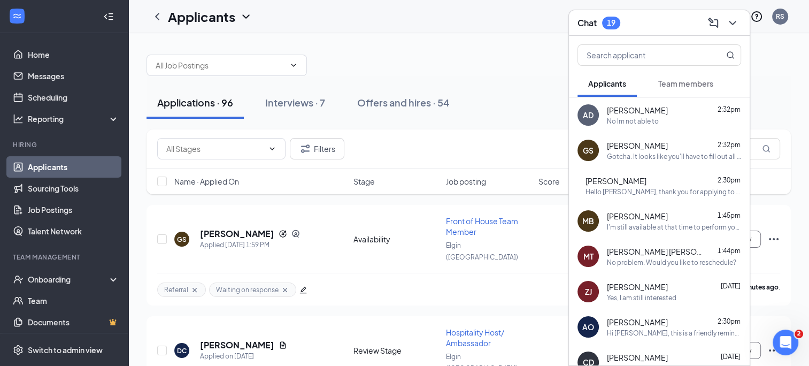
click at [634, 147] on span "[PERSON_NAME]" at bounding box center [637, 145] width 61 height 11
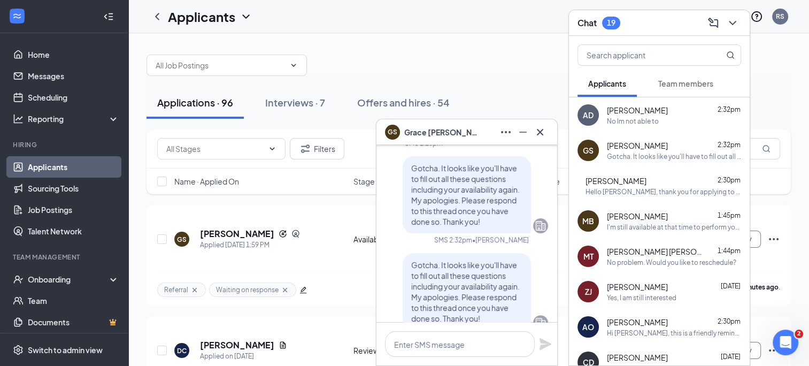
scroll to position [0, 0]
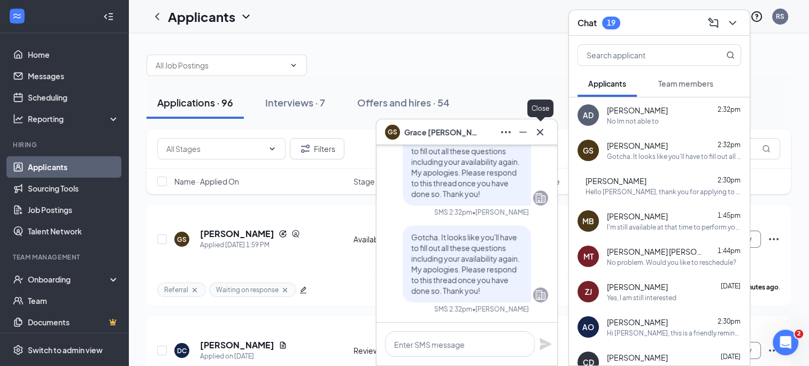
click at [542, 132] on icon "Cross" at bounding box center [540, 132] width 13 height 13
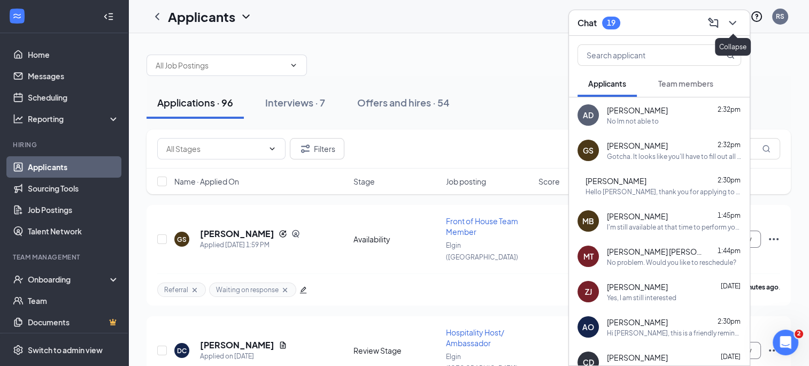
click at [736, 20] on icon "ChevronDown" at bounding box center [732, 23] width 13 height 13
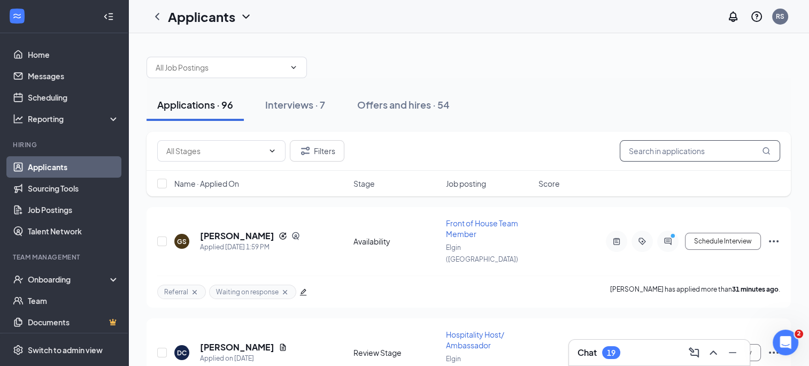
click at [635, 146] on input "text" at bounding box center [700, 150] width 160 height 21
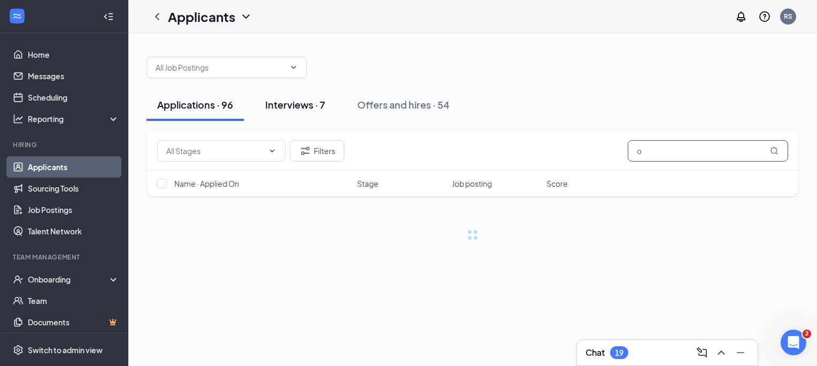
type input "o"
click at [287, 93] on button "Interviews · 7" at bounding box center [295, 105] width 81 height 32
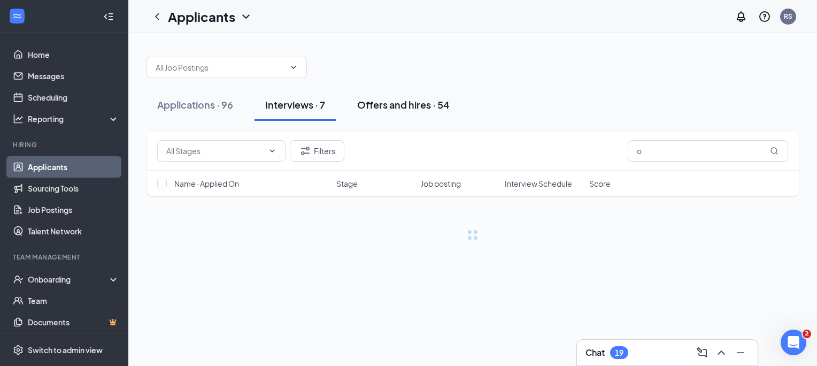
click at [411, 105] on div "Offers and hires · 54" at bounding box center [403, 104] width 93 height 13
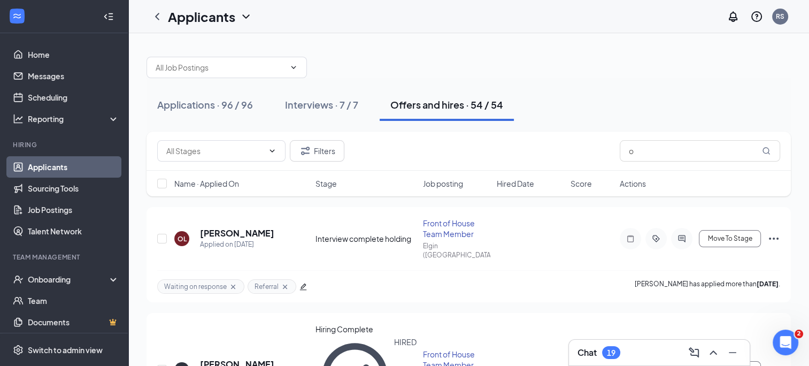
click at [637, 350] on div "Chat 19" at bounding box center [660, 352] width 164 height 17
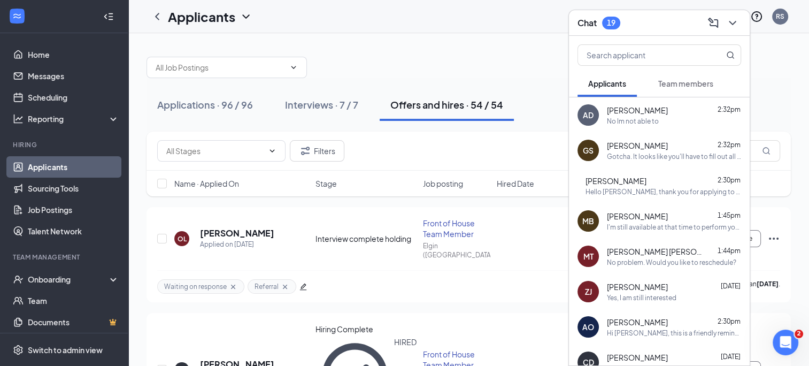
click at [663, 83] on span "Team members" at bounding box center [686, 84] width 55 height 10
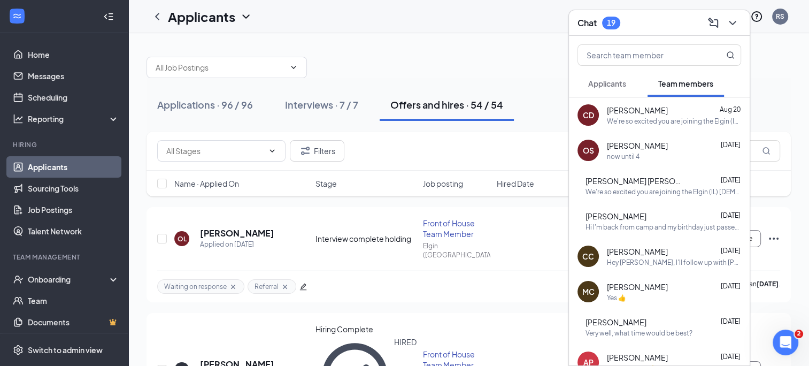
click at [605, 77] on button "Applicants" at bounding box center [607, 83] width 59 height 27
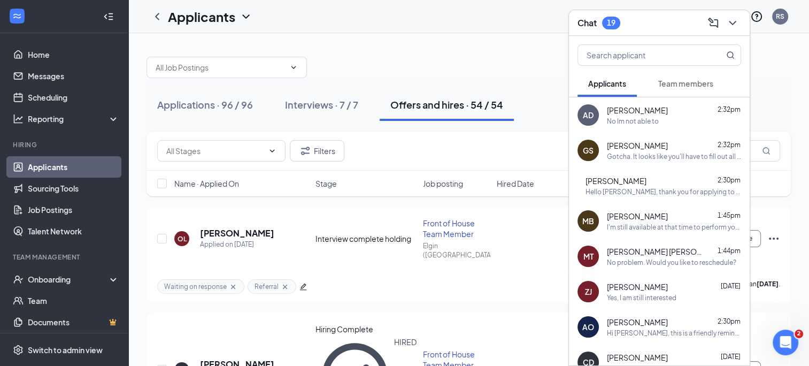
click at [686, 82] on span "Team members" at bounding box center [686, 84] width 55 height 10
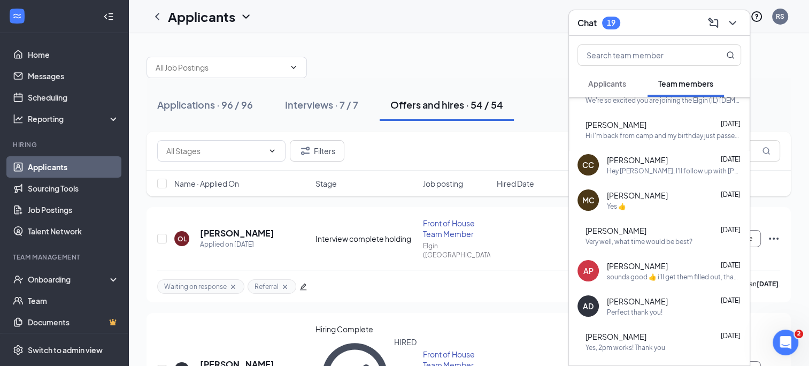
scroll to position [92, 0]
click at [599, 77] on button "Applicants" at bounding box center [607, 83] width 59 height 27
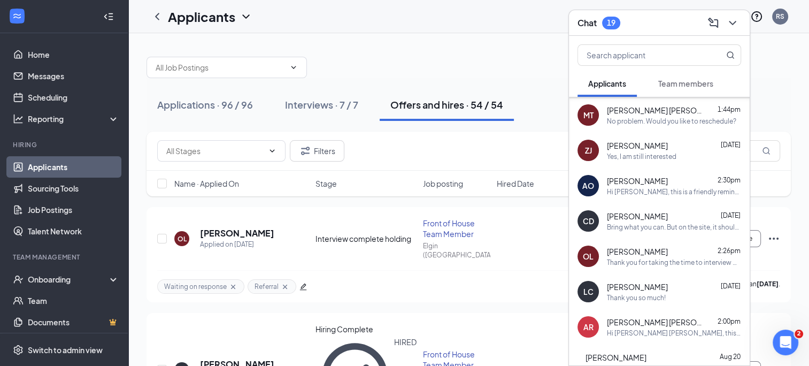
scroll to position [167, 0]
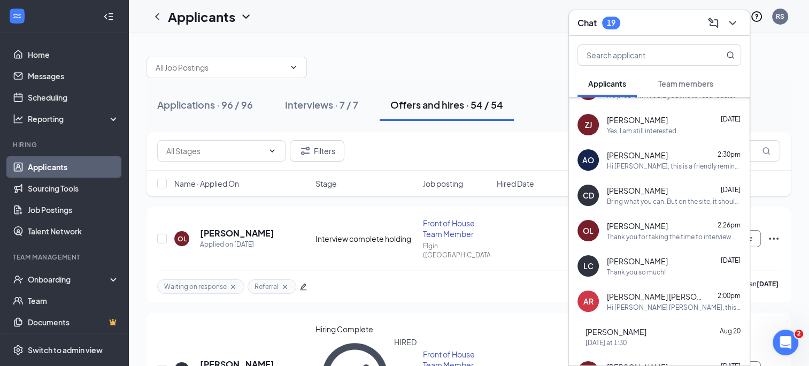
click at [621, 240] on div "Thank you for taking the time to interview with us at location_name‌‌‌‌. We are…" at bounding box center [674, 236] width 134 height 9
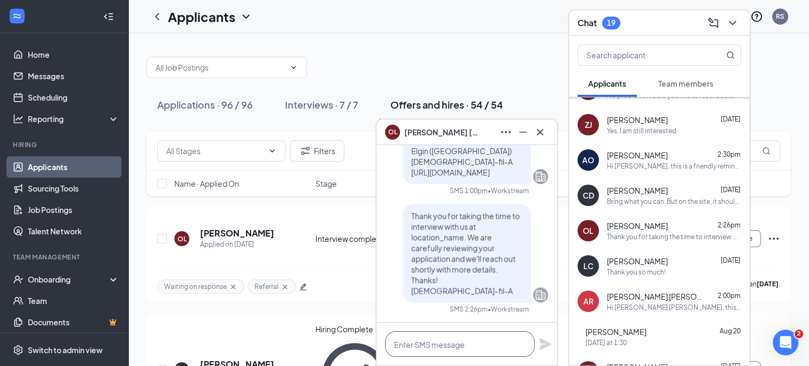
click at [502, 338] on textarea at bounding box center [460, 344] width 150 height 26
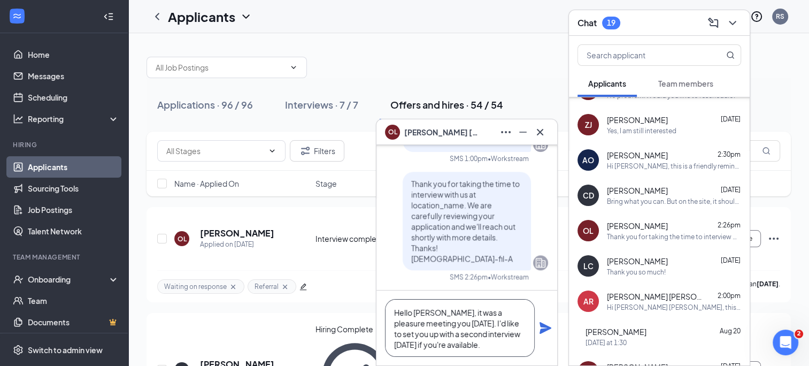
type textarea "Hello [PERSON_NAME], it was a pleasure meeting you [DATE]. I'd like to set you …"
click at [540, 326] on icon "Plane" at bounding box center [545, 328] width 13 height 13
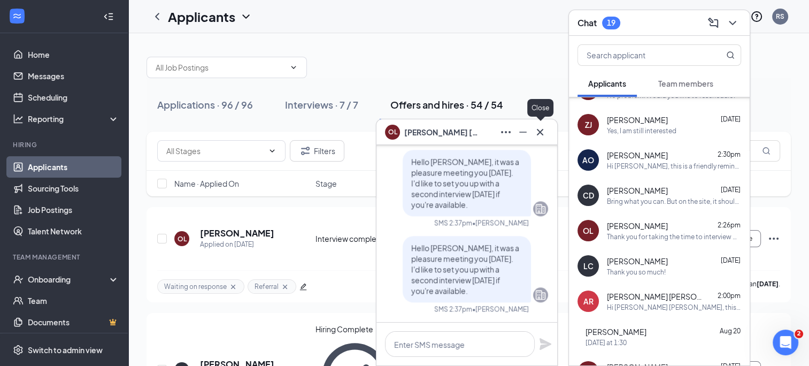
click at [539, 135] on icon "Cross" at bounding box center [540, 132] width 13 height 13
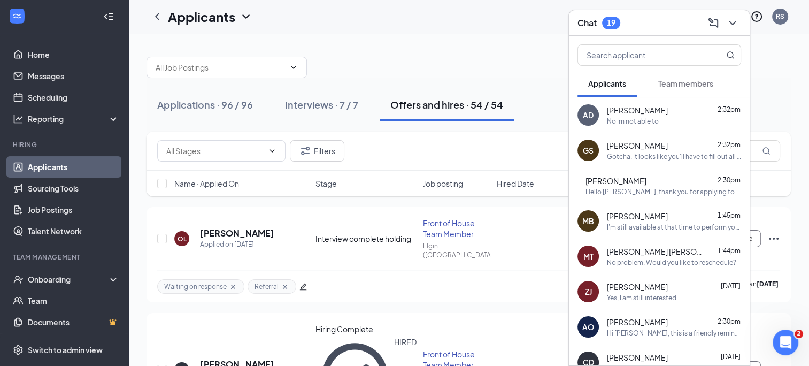
click at [609, 75] on button "Applicants" at bounding box center [607, 83] width 59 height 27
click at [696, 92] on button "Team members" at bounding box center [686, 83] width 77 height 27
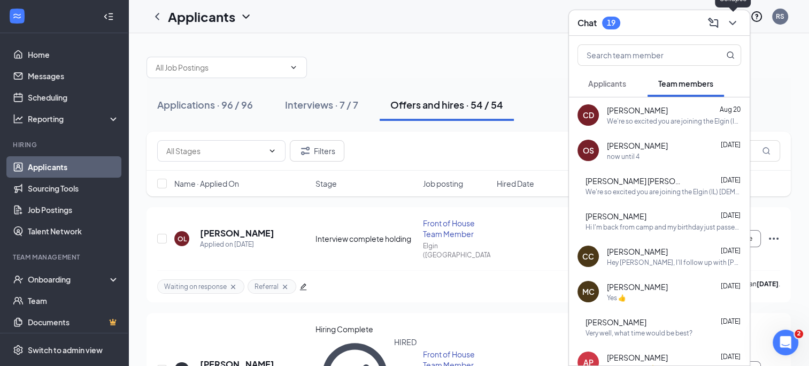
click at [740, 19] on button at bounding box center [732, 22] width 17 height 17
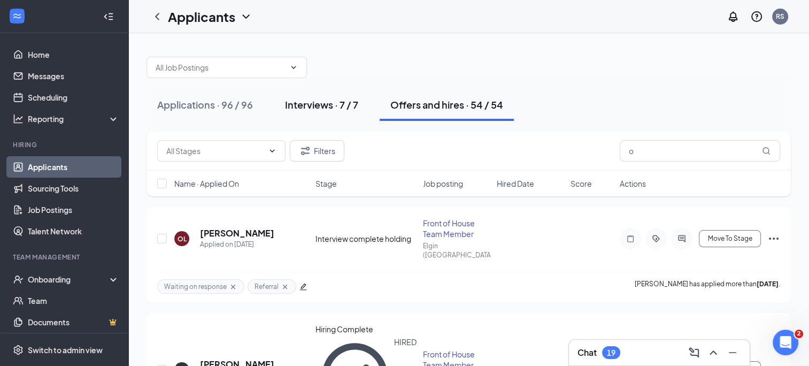
click at [299, 106] on div "Interviews · 7 / 7" at bounding box center [321, 104] width 73 height 13
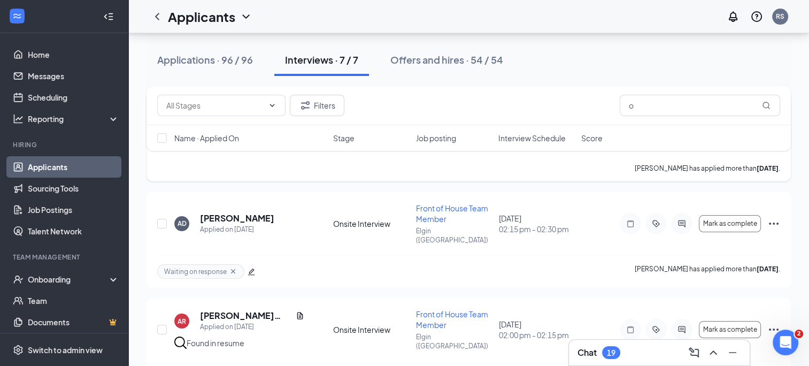
scroll to position [173, 0]
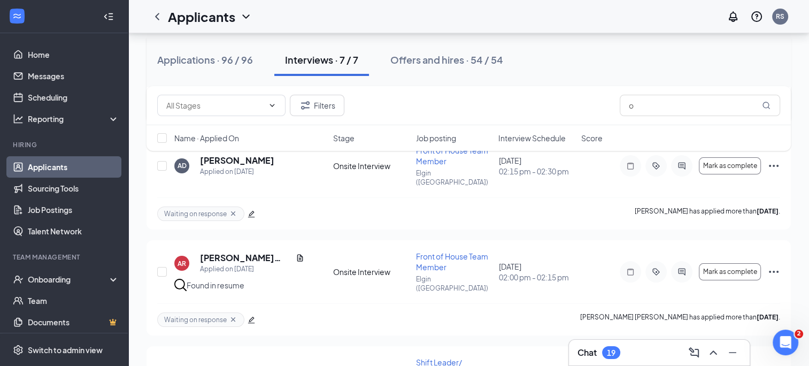
click at [270, 279] on div "Found in resume" at bounding box center [250, 285] width 152 height 12
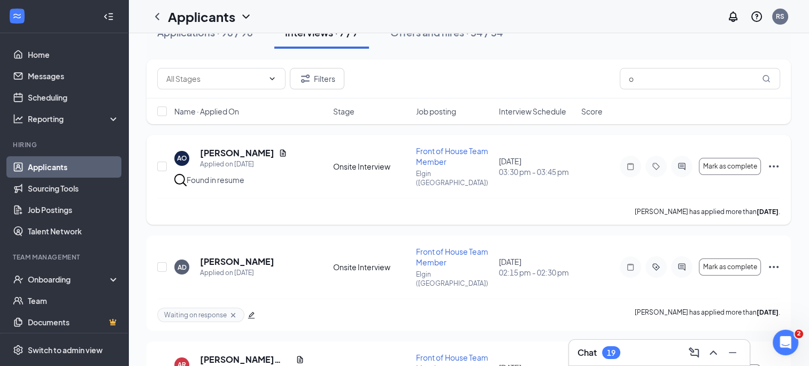
scroll to position [0, 0]
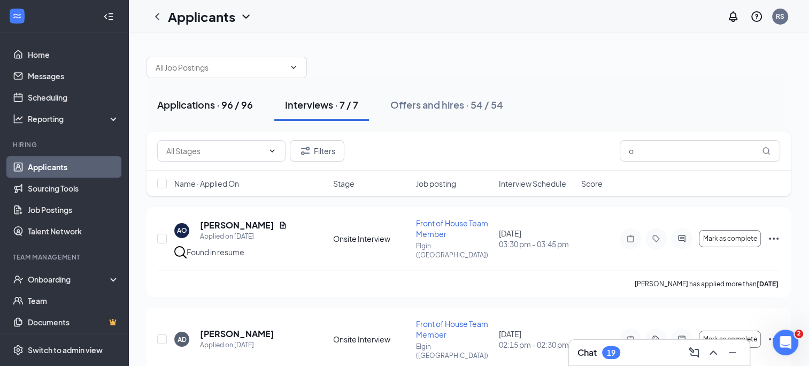
click at [218, 109] on div "Applications · 96 / 96" at bounding box center [205, 104] width 96 height 13
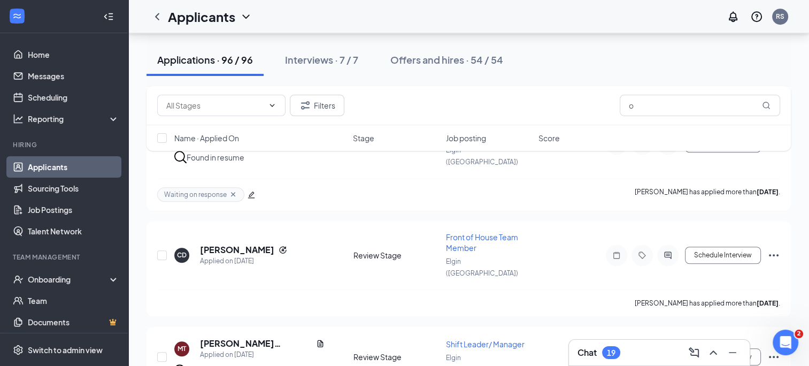
scroll to position [851, 0]
click at [620, 354] on div "20" at bounding box center [611, 352] width 18 height 13
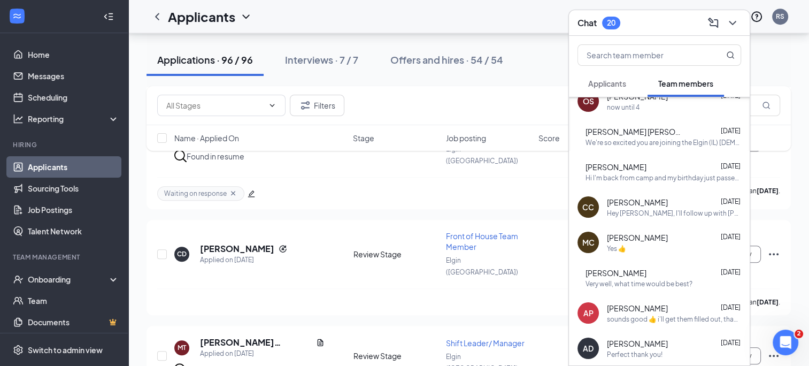
scroll to position [0, 0]
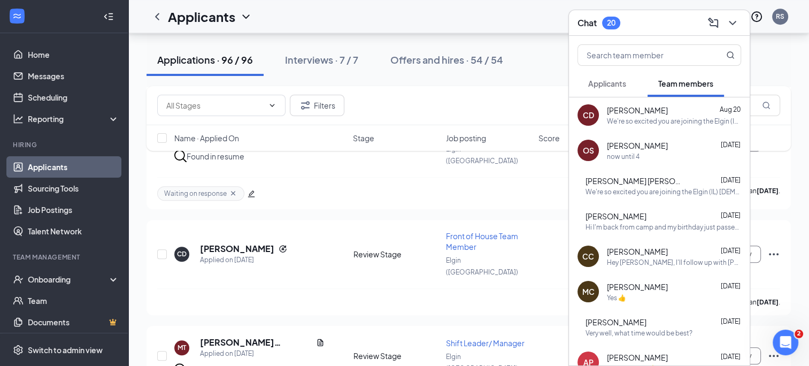
click at [614, 88] on span "Applicants" at bounding box center [607, 84] width 38 height 10
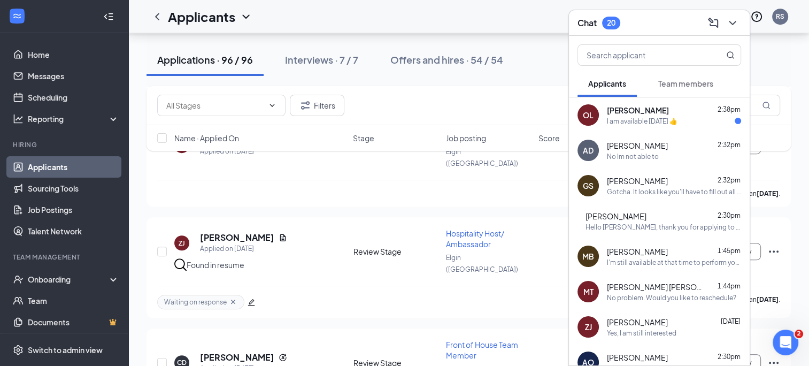
scroll to position [741, 0]
click at [636, 105] on span "[PERSON_NAME]" at bounding box center [638, 110] width 62 height 11
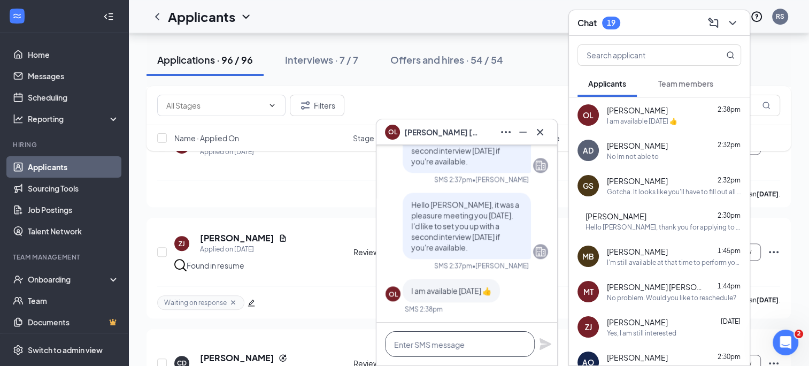
click at [464, 340] on textarea at bounding box center [460, 344] width 150 height 26
click at [546, 137] on icon "Cross" at bounding box center [540, 132] width 13 height 13
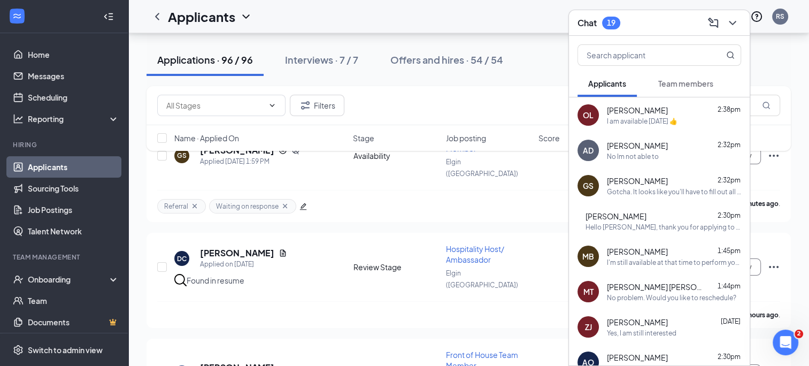
scroll to position [0, 0]
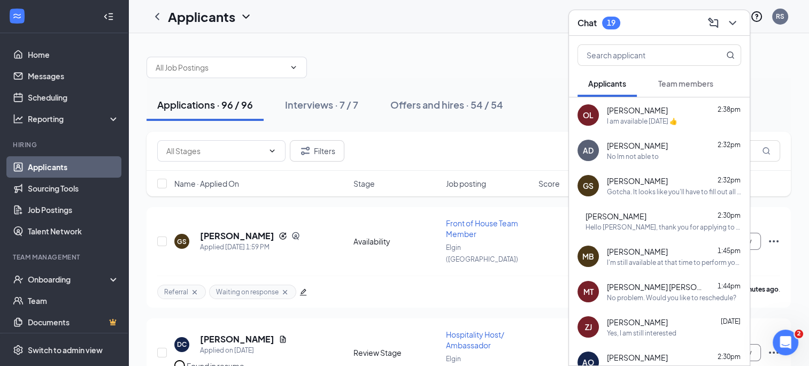
click at [345, 124] on div "Applications · 96 / 96 Interviews · 7 / 7 Offers and hires · 54 / 54" at bounding box center [469, 104] width 645 height 53
click at [335, 119] on button "Interviews · 7 / 7" at bounding box center [321, 105] width 95 height 32
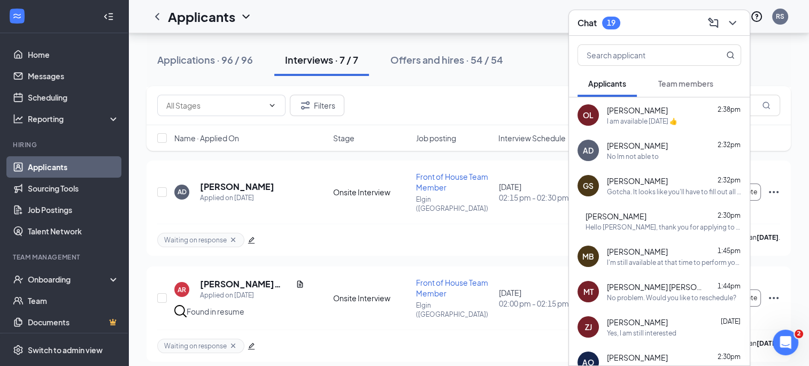
scroll to position [148, 0]
click at [682, 93] on button "Team members" at bounding box center [686, 83] width 77 height 27
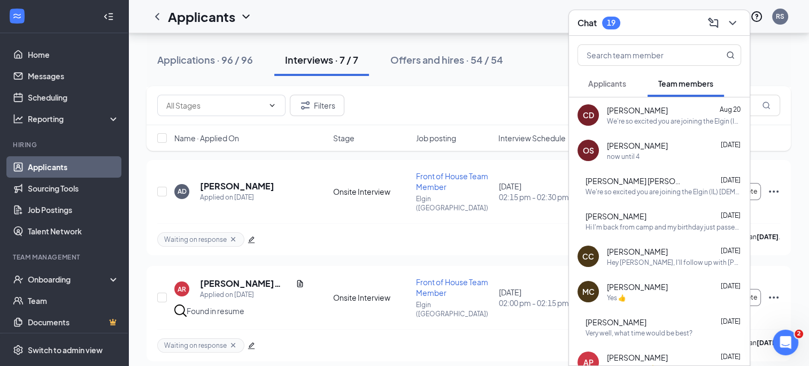
click at [621, 89] on button "Applicants" at bounding box center [607, 83] width 59 height 27
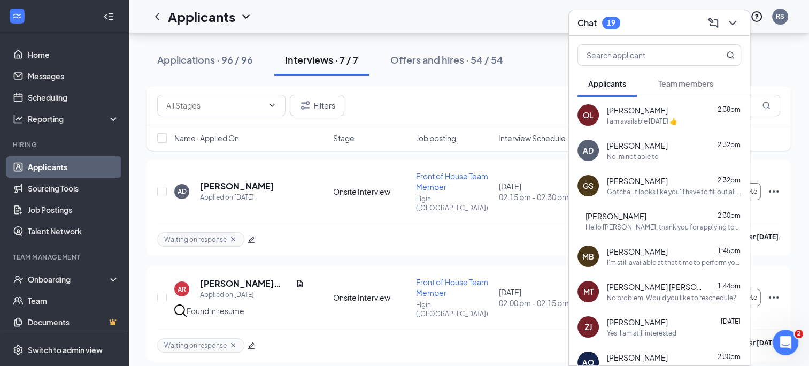
click at [608, 194] on div "Gotcha. It looks like you'll have to fill out all these questions including you…" at bounding box center [674, 191] width 134 height 9
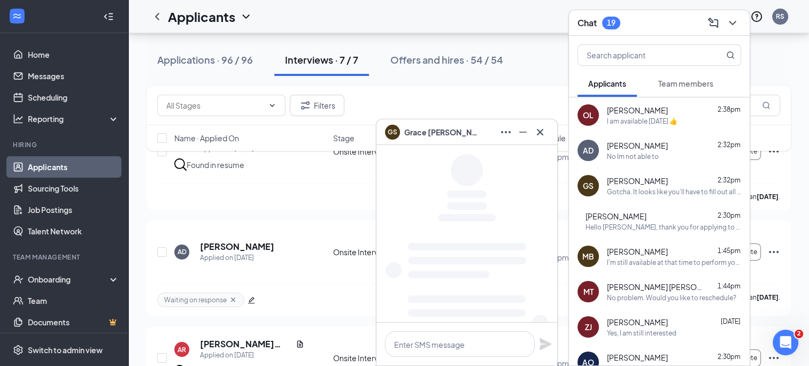
scroll to position [87, 0]
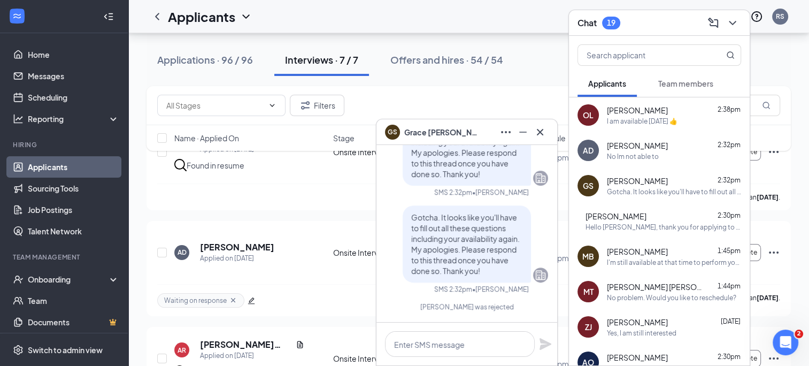
click at [646, 113] on span "[PERSON_NAME]" at bounding box center [637, 110] width 61 height 11
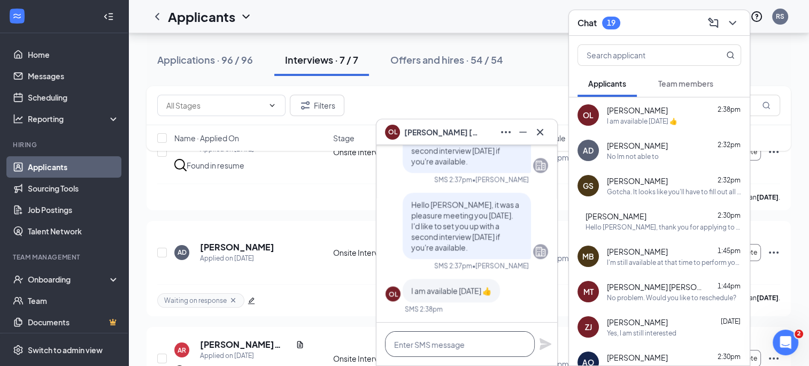
click at [428, 336] on textarea at bounding box center [460, 344] width 150 height 26
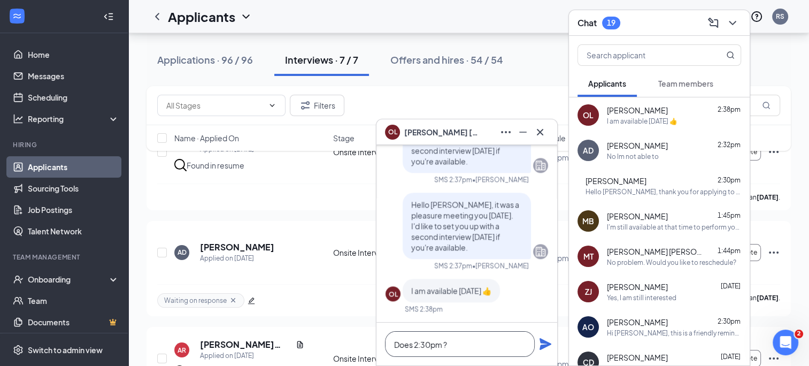
click at [444, 345] on textarea "Does 2:30pm ?" at bounding box center [460, 344] width 150 height 26
type textarea "Does 2:30pm work?"
click at [545, 338] on icon "Plane" at bounding box center [545, 344] width 13 height 13
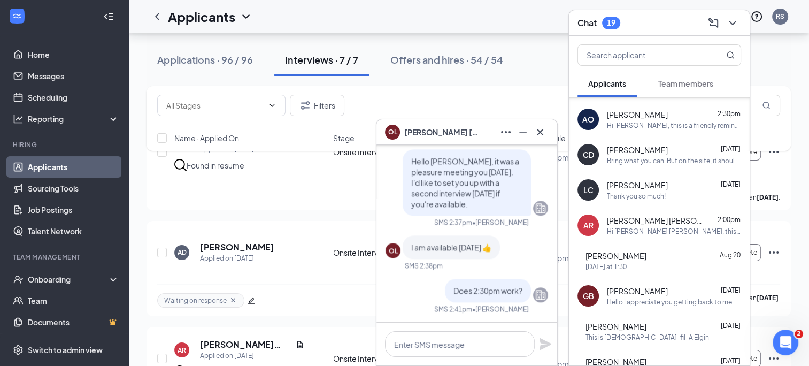
scroll to position [209, 0]
click at [626, 261] on div "[DATE] at 1:30" at bounding box center [606, 265] width 41 height 9
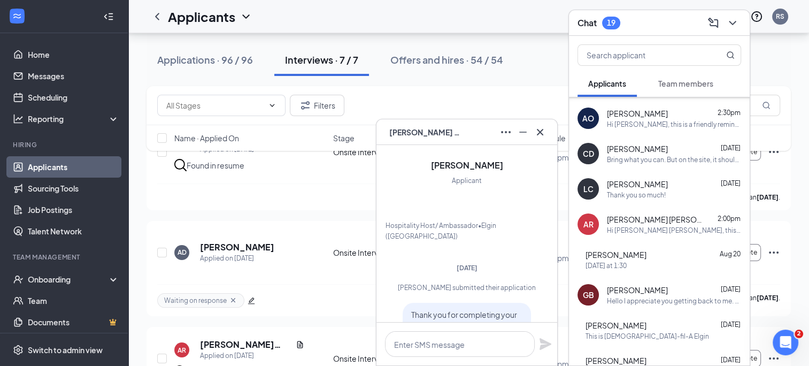
scroll to position [0, 0]
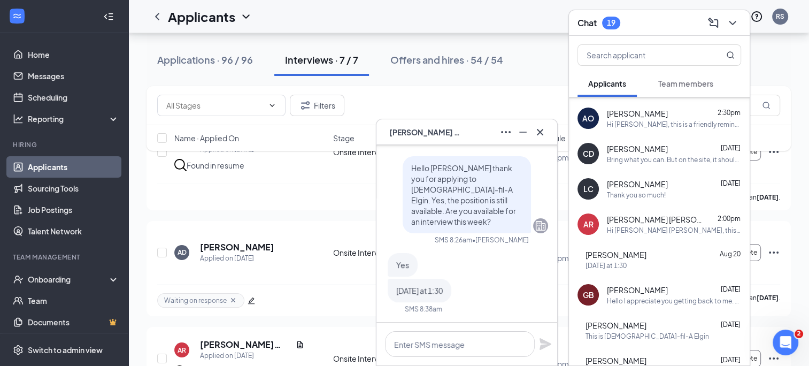
click at [539, 137] on icon "Cross" at bounding box center [540, 132] width 13 height 13
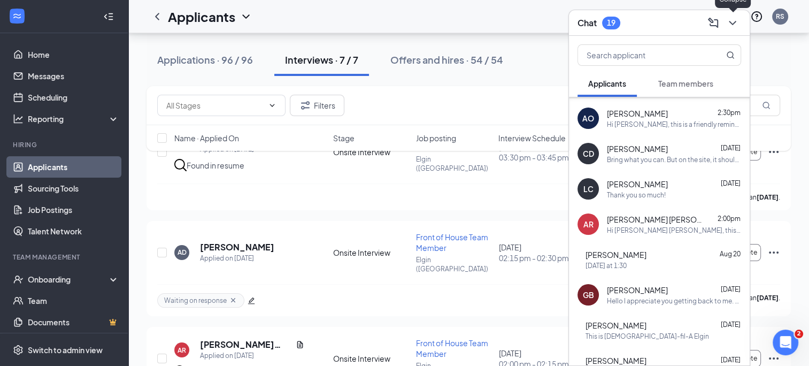
click at [736, 19] on icon "ChevronDown" at bounding box center [732, 23] width 13 height 13
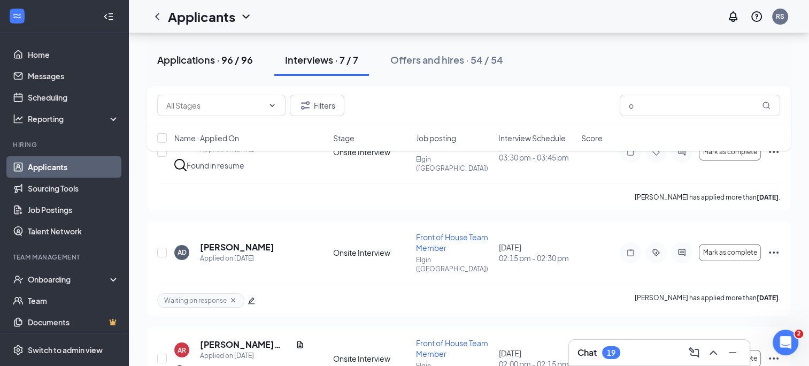
click at [233, 53] on div "Applications · 96 / 96" at bounding box center [205, 59] width 96 height 13
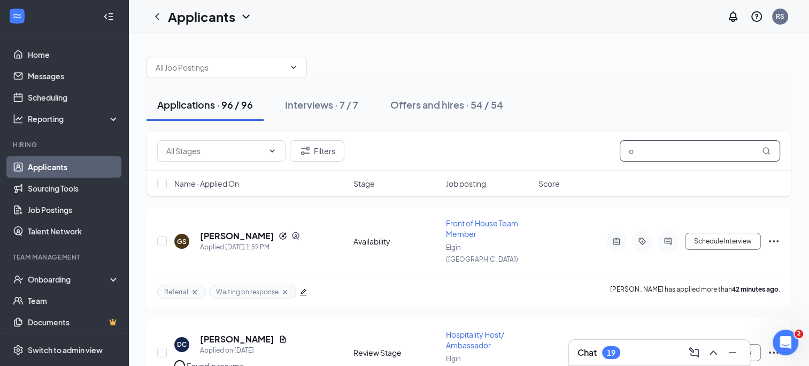
click at [663, 154] on input "o" at bounding box center [700, 150] width 160 height 21
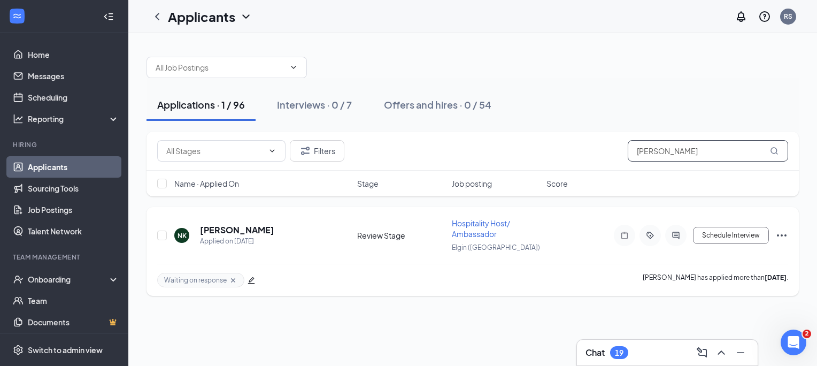
type input "[PERSON_NAME]"
click at [246, 224] on h5 "[PERSON_NAME]" at bounding box center [237, 230] width 74 height 12
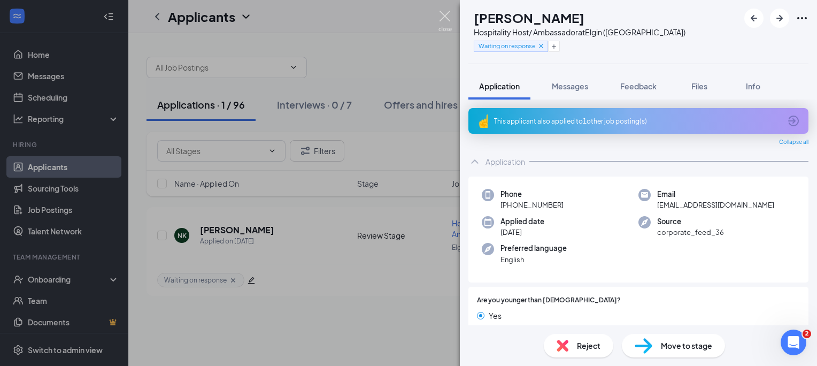
click at [445, 20] on img at bounding box center [445, 21] width 13 height 21
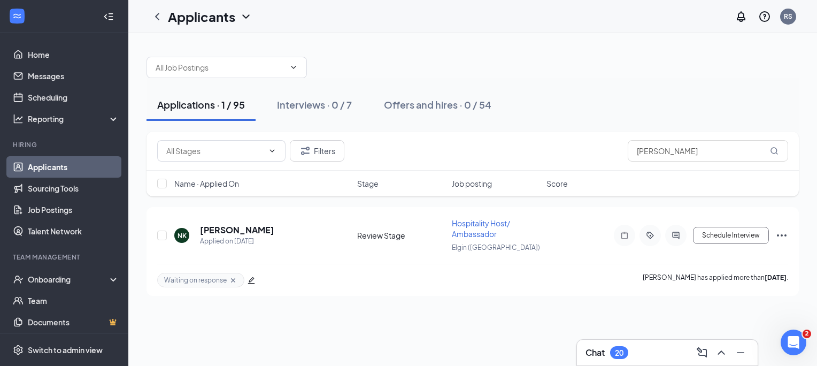
click at [622, 364] on div "Chat 20" at bounding box center [667, 353] width 181 height 26
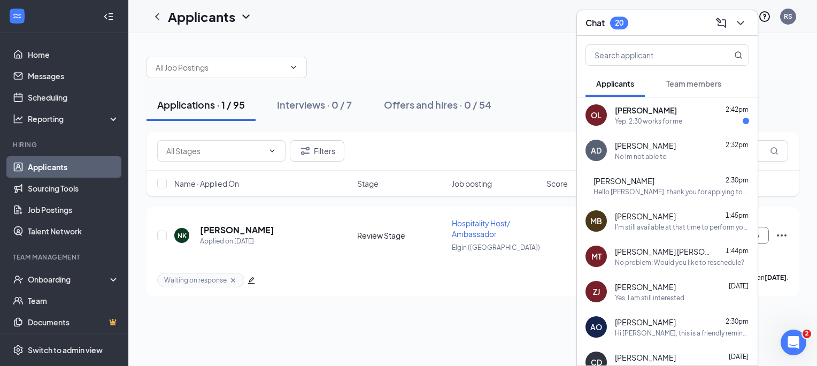
click at [653, 123] on div "Yep, 2:30 works for me" at bounding box center [648, 121] width 67 height 9
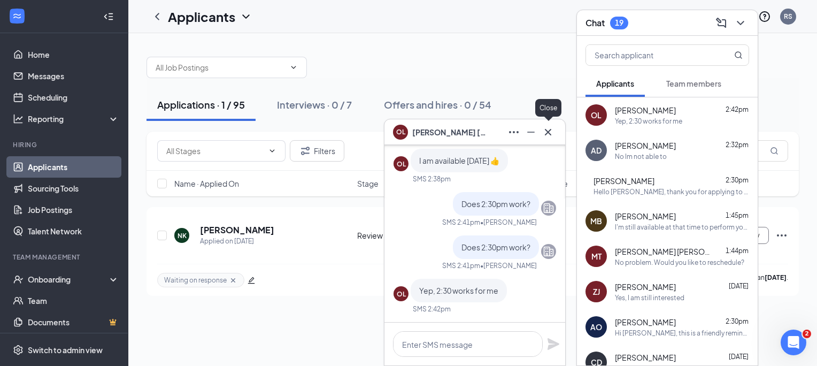
click at [554, 127] on icon "Cross" at bounding box center [548, 132] width 13 height 13
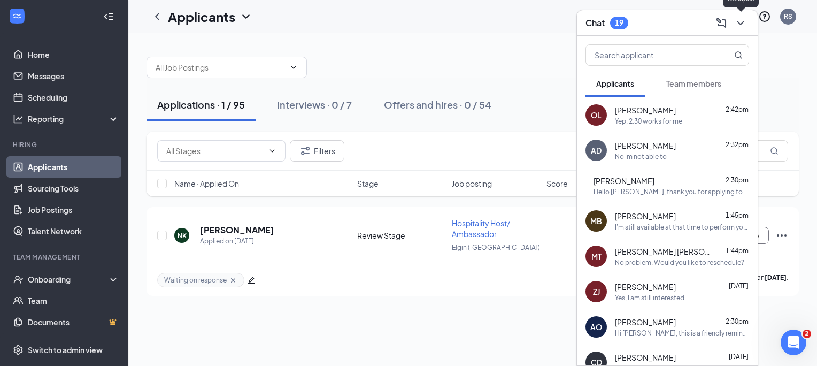
click at [740, 24] on icon "ChevronDown" at bounding box center [740, 23] width 7 height 4
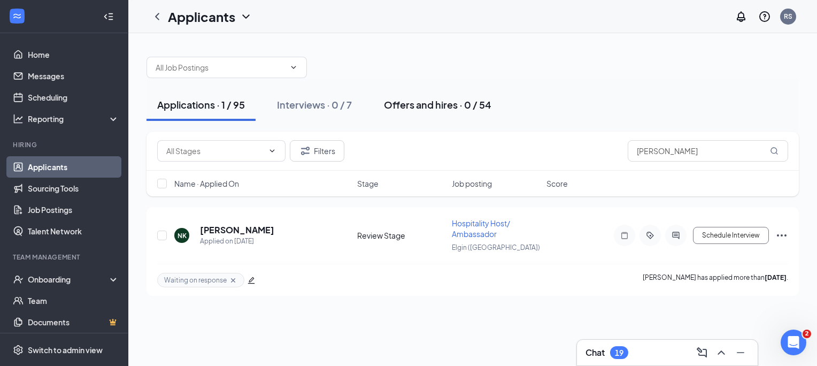
click at [431, 101] on div "Offers and hires · 0 / 54" at bounding box center [438, 104] width 108 height 13
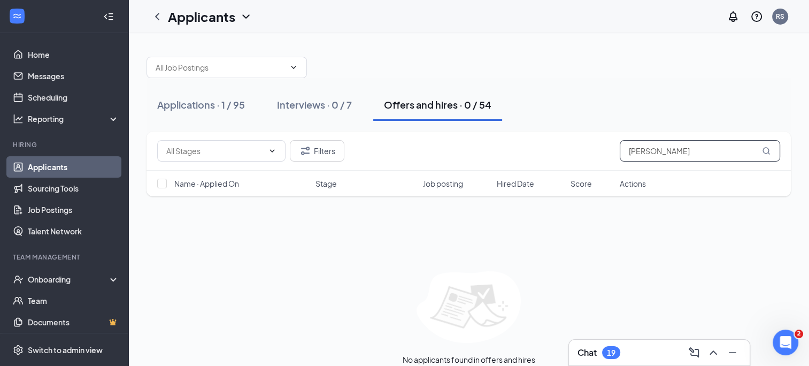
click at [670, 145] on input "[PERSON_NAME]" at bounding box center [700, 150] width 160 height 21
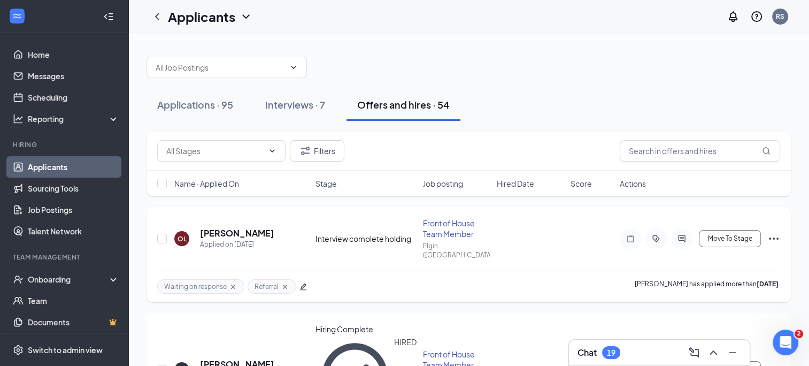
click at [155, 234] on div "OL [PERSON_NAME] Applied on [DATE] Interview complete holding Front of House Te…" at bounding box center [469, 254] width 645 height 95
click at [166, 236] on input "checkbox" at bounding box center [162, 239] width 10 height 10
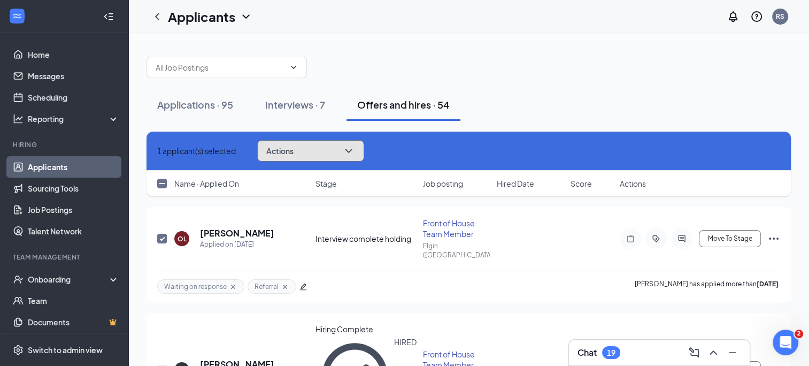
click at [344, 156] on button "Actions" at bounding box center [310, 150] width 107 height 21
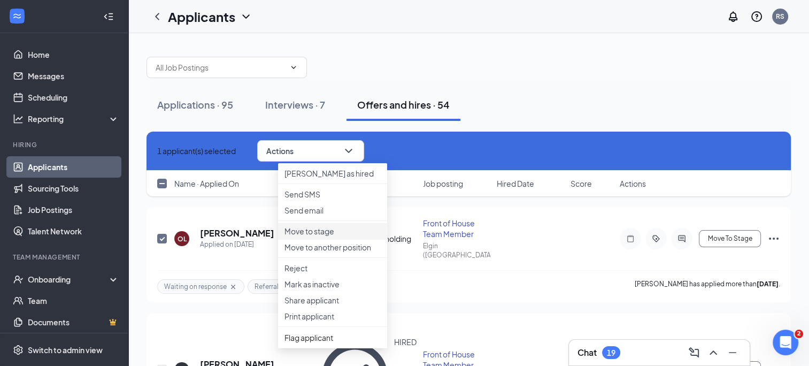
click at [313, 236] on p "Move to stage" at bounding box center [333, 231] width 96 height 11
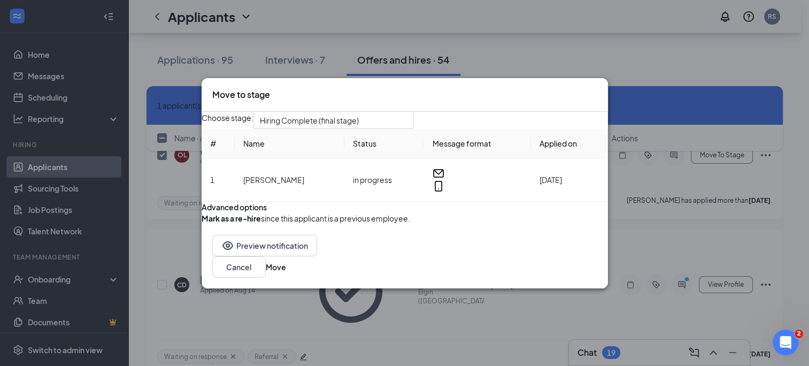
scroll to position [88, 0]
click at [372, 112] on input "search" at bounding box center [330, 120] width 140 height 16
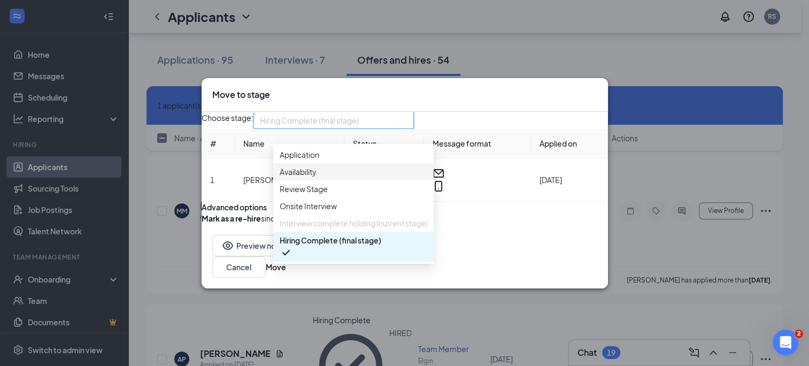
scroll to position [0, 0]
click at [600, 91] on icon "Cross" at bounding box center [603, 94] width 6 height 6
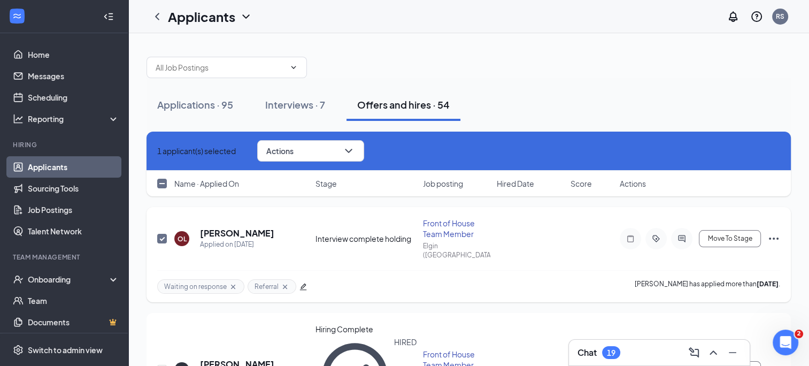
click at [779, 235] on icon "Ellipses" at bounding box center [774, 238] width 13 height 13
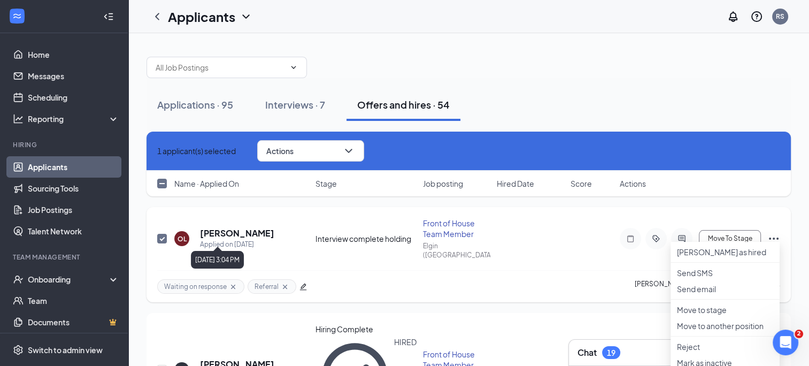
click at [243, 239] on div "Applied on [DATE]" at bounding box center [237, 244] width 74 height 11
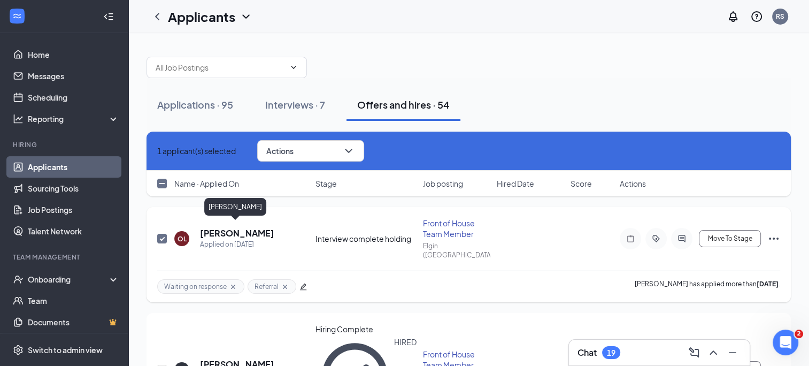
click at [235, 227] on h5 "[PERSON_NAME]" at bounding box center [237, 233] width 74 height 12
checkbox input "false"
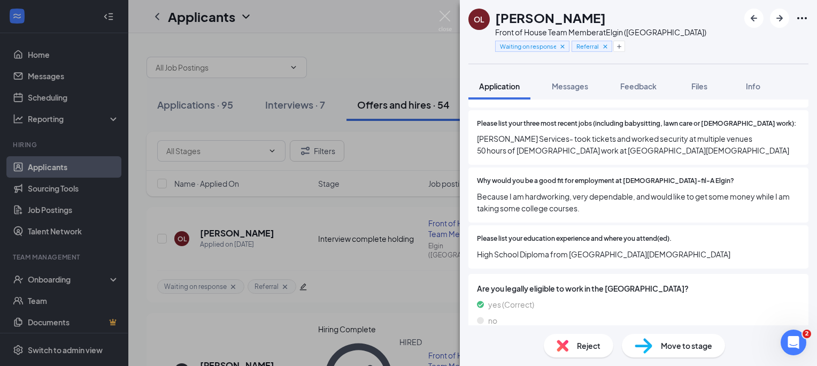
scroll to position [336, 0]
click at [668, 347] on span "Move to stage" at bounding box center [686, 346] width 51 height 12
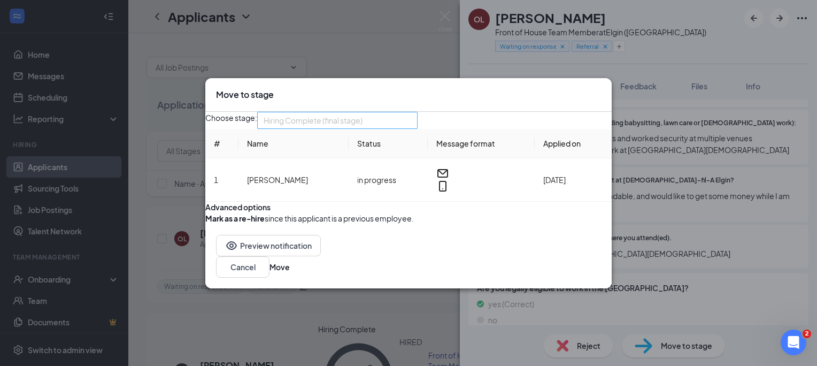
click at [363, 112] on span "Hiring Complete (final stage)" at bounding box center [313, 120] width 99 height 16
click at [294, 288] on div "Preview notification Cancel Move" at bounding box center [408, 256] width 407 height 64
click at [411, 112] on span "Hiring Complete (final stage)" at bounding box center [338, 120] width 148 height 16
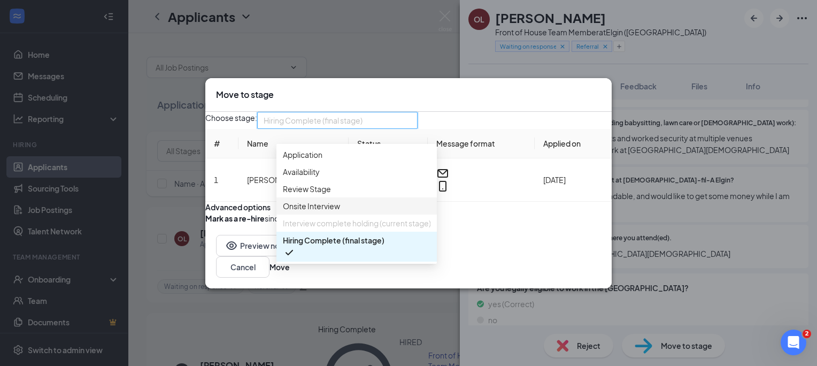
scroll to position [11, 0]
click at [338, 200] on span "Onsite Interview" at bounding box center [311, 206] width 57 height 12
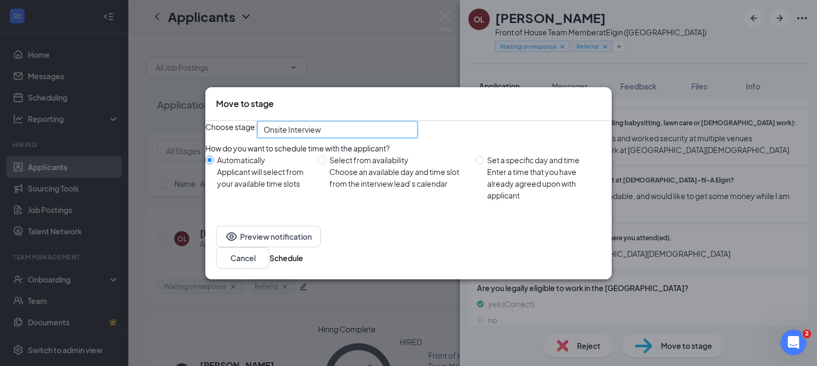
click at [492, 189] on div "Enter a time that you have already agreed upon with applicant" at bounding box center [545, 183] width 116 height 35
click at [484, 164] on input "Set a specific day and time Enter a time that you have already agreed upon with…" at bounding box center [480, 160] width 9 height 9
radio input "true"
radio input "false"
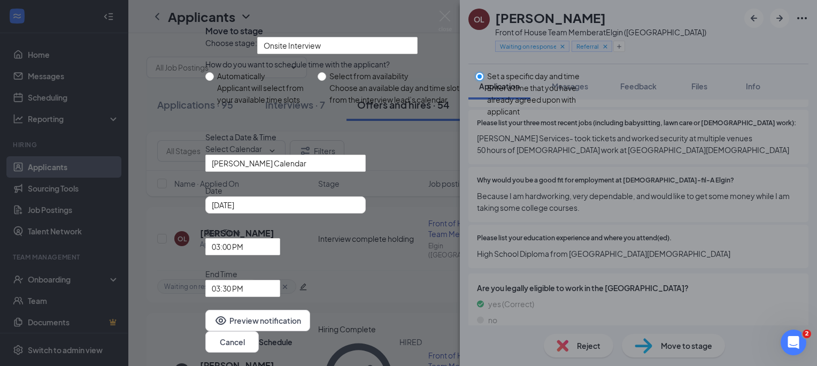
scroll to position [24, 0]
click at [347, 211] on input "[DATE]" at bounding box center [285, 205] width 146 height 12
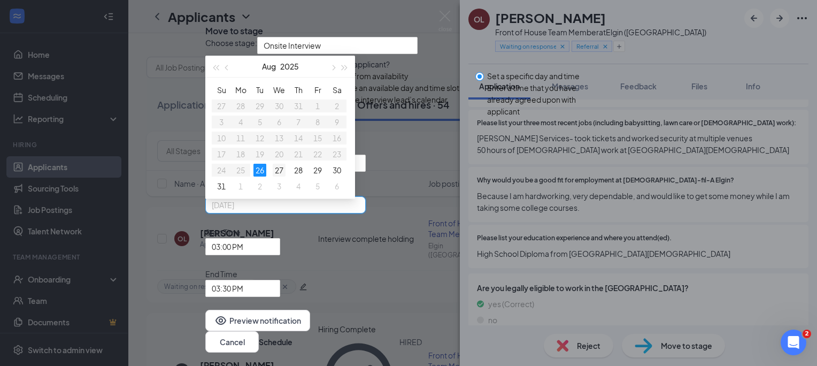
type input "[DATE]"
click at [286, 177] on div "27" at bounding box center [279, 170] width 13 height 13
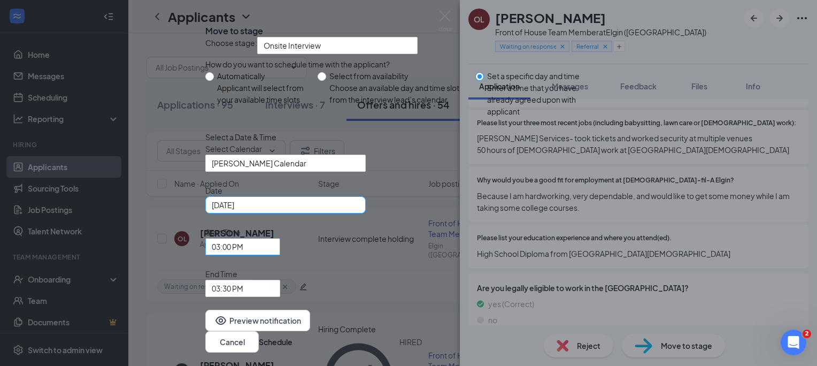
click at [243, 255] on span "03:00 PM" at bounding box center [228, 247] width 32 height 16
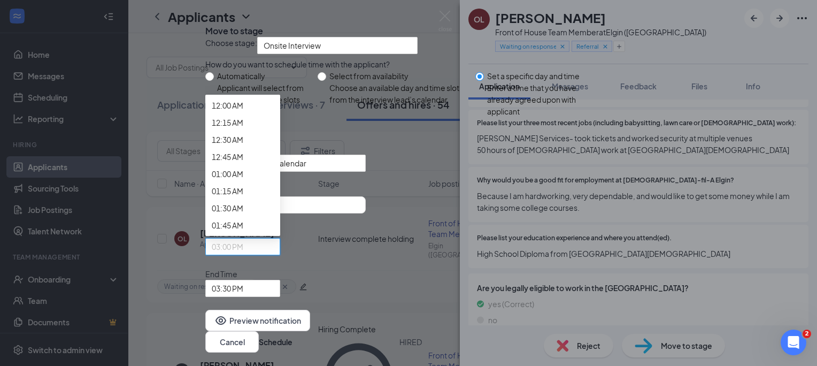
scroll to position [1365, 0]
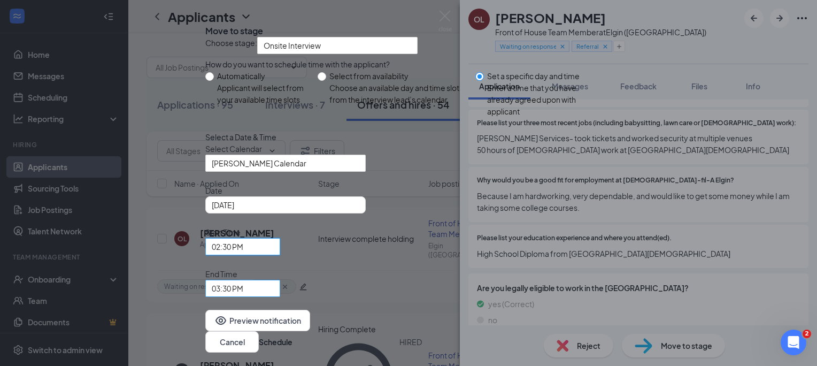
click at [264, 280] on span "03:30 PM" at bounding box center [238, 294] width 52 height 29
drag, startPoint x: 510, startPoint y: 257, endPoint x: 516, endPoint y: 292, distance: 35.2
click at [516, 292] on div "Choose stage: Onsite Interview 3257475 3257476 3959193 Application Availability…" at bounding box center [408, 167] width 407 height 260
click at [243, 280] on span "03:30 PM" at bounding box center [228, 288] width 32 height 16
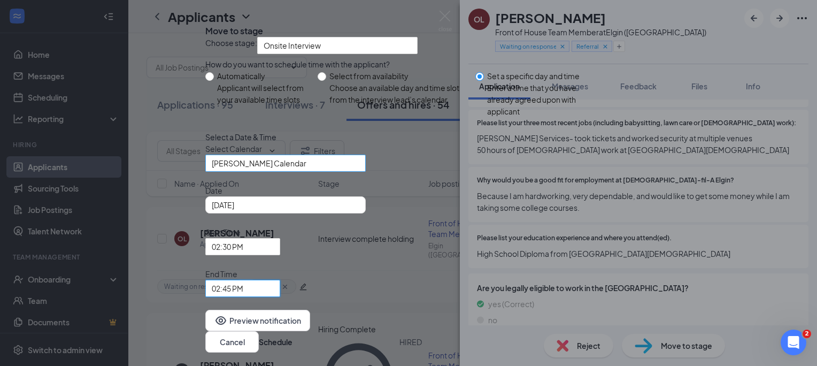
click at [338, 184] on span "[PERSON_NAME] Calendar" at bounding box center [281, 169] width 138 height 29
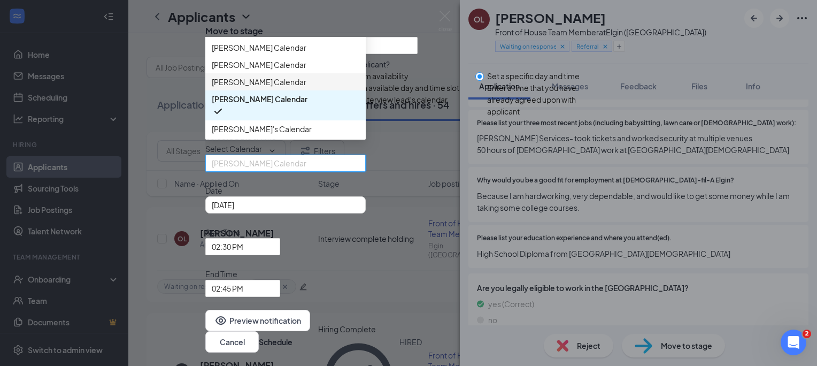
click at [304, 88] on span "[PERSON_NAME] Calendar" at bounding box center [259, 82] width 95 height 12
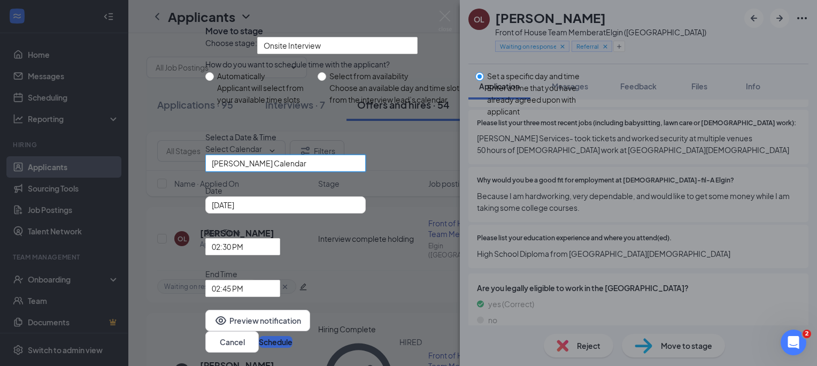
click at [293, 336] on button "Schedule" at bounding box center [276, 342] width 34 height 12
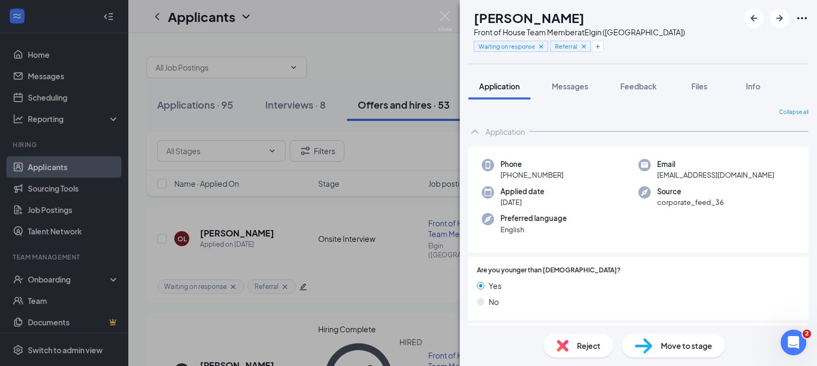
click at [438, 11] on div "[PERSON_NAME] [PERSON_NAME] Front of House Team Member at [GEOGRAPHIC_DATA] ([G…" at bounding box center [408, 183] width 817 height 366
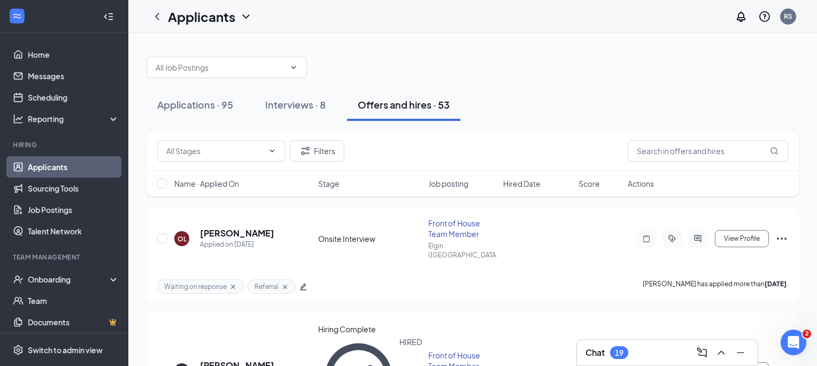
click at [449, 16] on div "Applicants RS" at bounding box center [472, 16] width 689 height 33
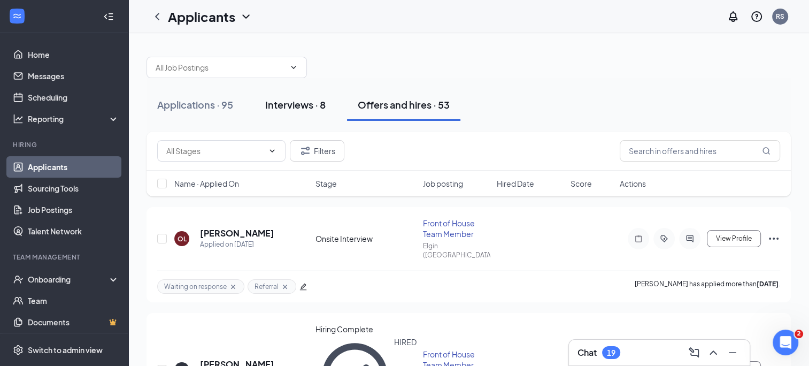
click at [299, 111] on button "Interviews · 8" at bounding box center [296, 105] width 82 height 32
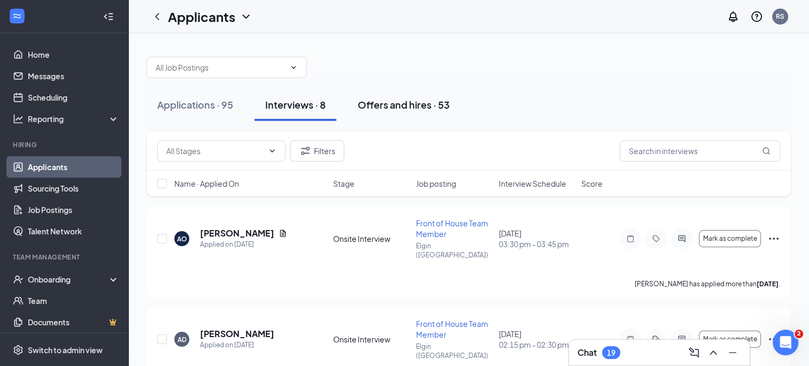
click at [374, 106] on div "Offers and hires · 53" at bounding box center [404, 104] width 92 height 13
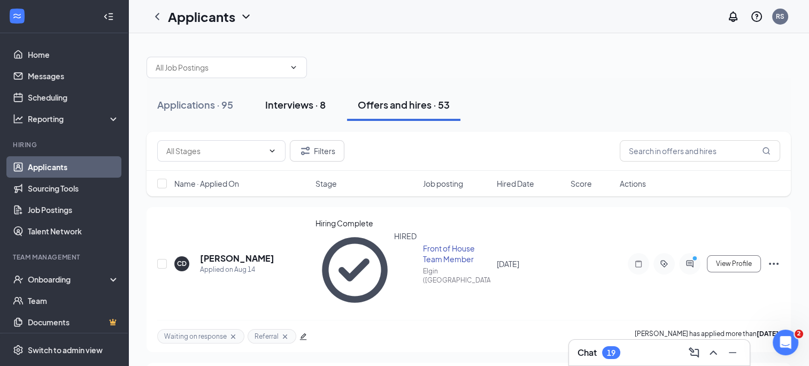
click at [289, 118] on button "Interviews · 8" at bounding box center [296, 105] width 82 height 32
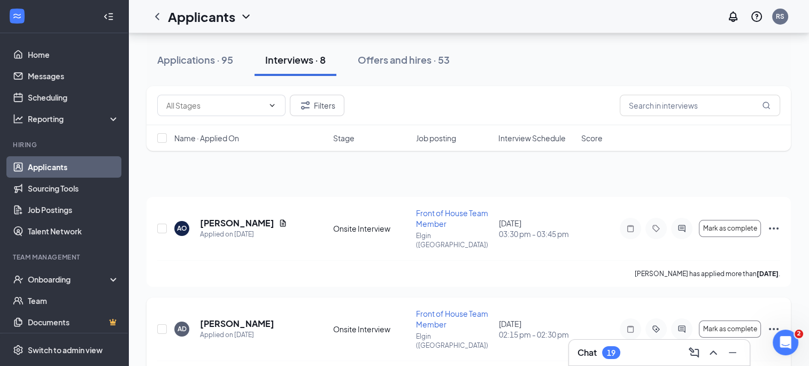
scroll to position [5, 0]
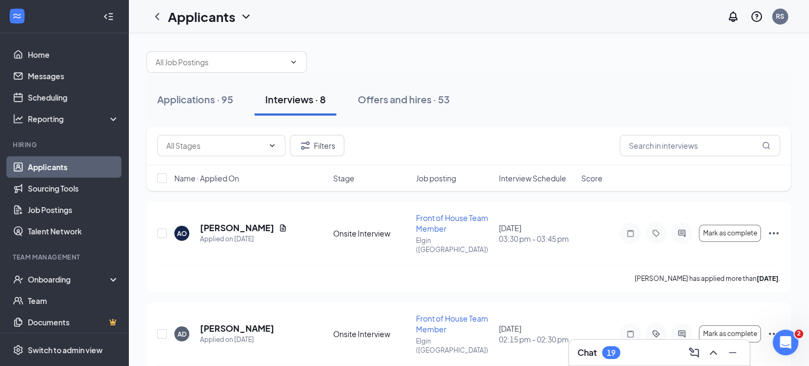
click at [342, 43] on div at bounding box center [469, 57] width 645 height 32
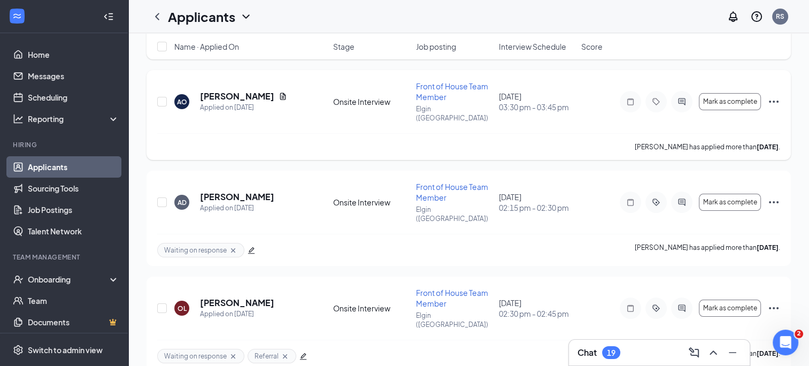
scroll to position [0, 0]
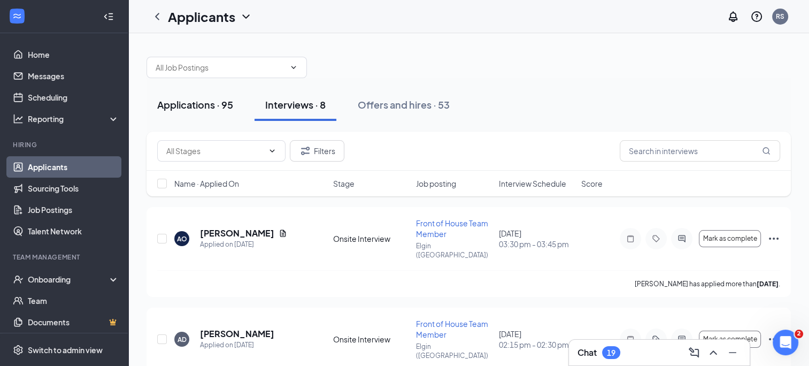
click at [205, 96] on button "Applications · 95" at bounding box center [195, 105] width 97 height 32
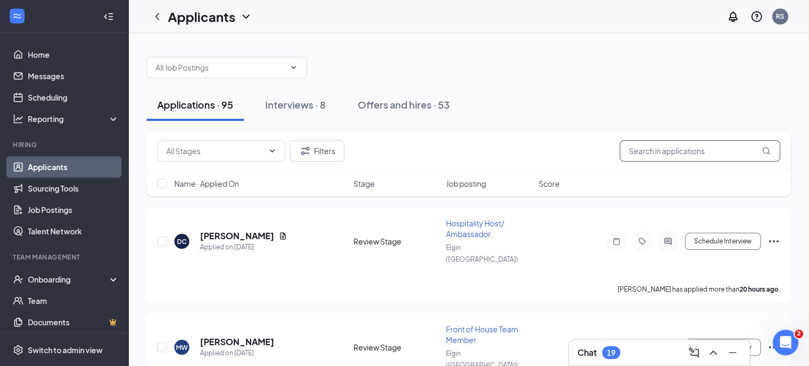
click at [654, 149] on input "text" at bounding box center [700, 150] width 160 height 21
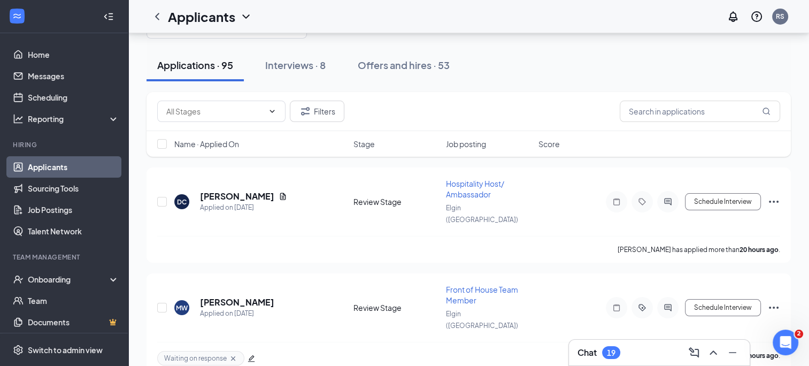
click at [636, 354] on div "Chat 19" at bounding box center [660, 352] width 164 height 17
